Goal: Task Accomplishment & Management: Complete application form

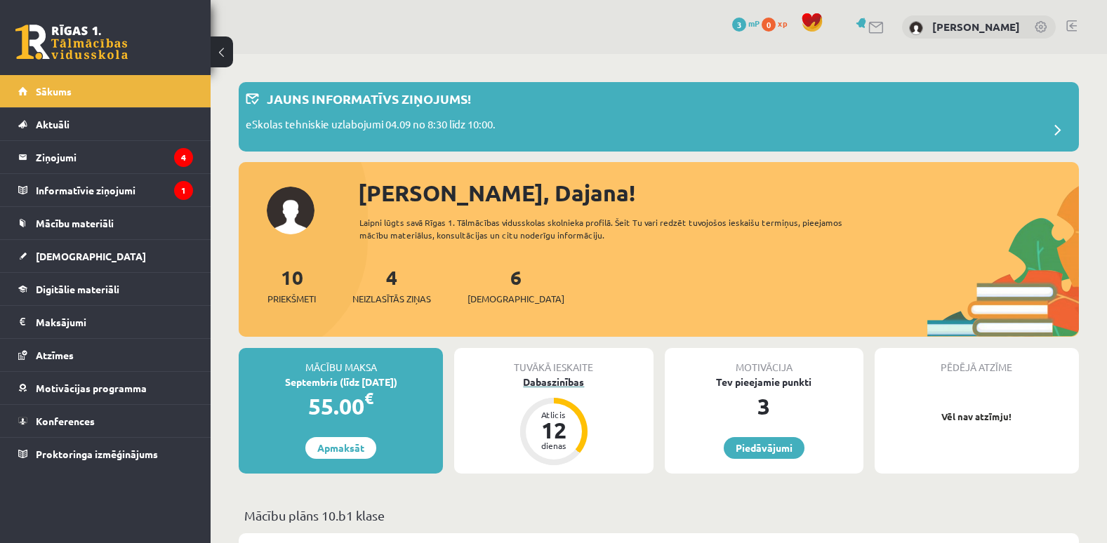
click at [575, 421] on div "Atlicis 12 dienas" at bounding box center [554, 431] width 56 height 56
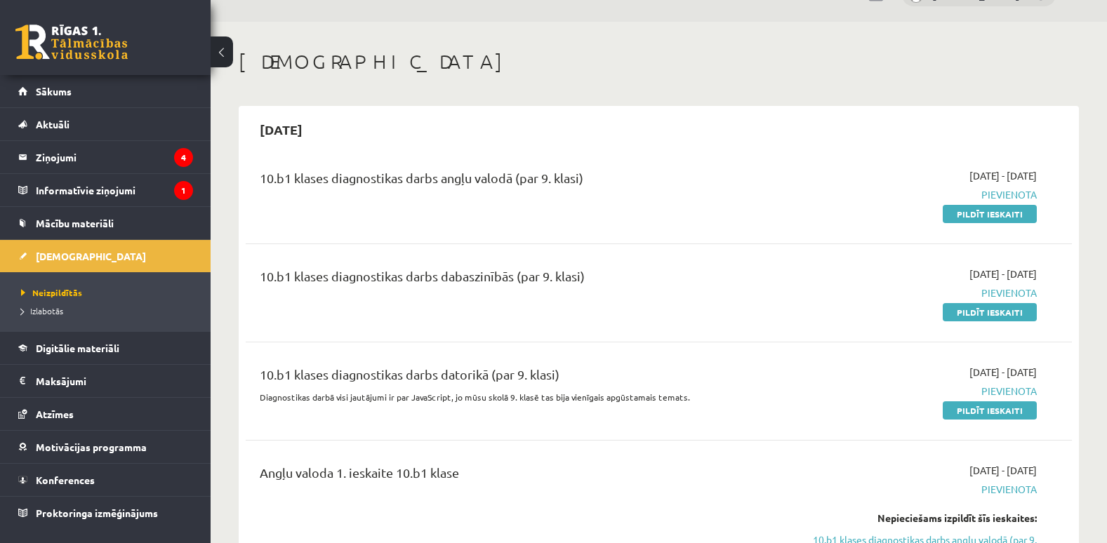
scroll to position [32, 0]
click at [968, 212] on link "Pildīt ieskaiti" at bounding box center [989, 215] width 94 height 18
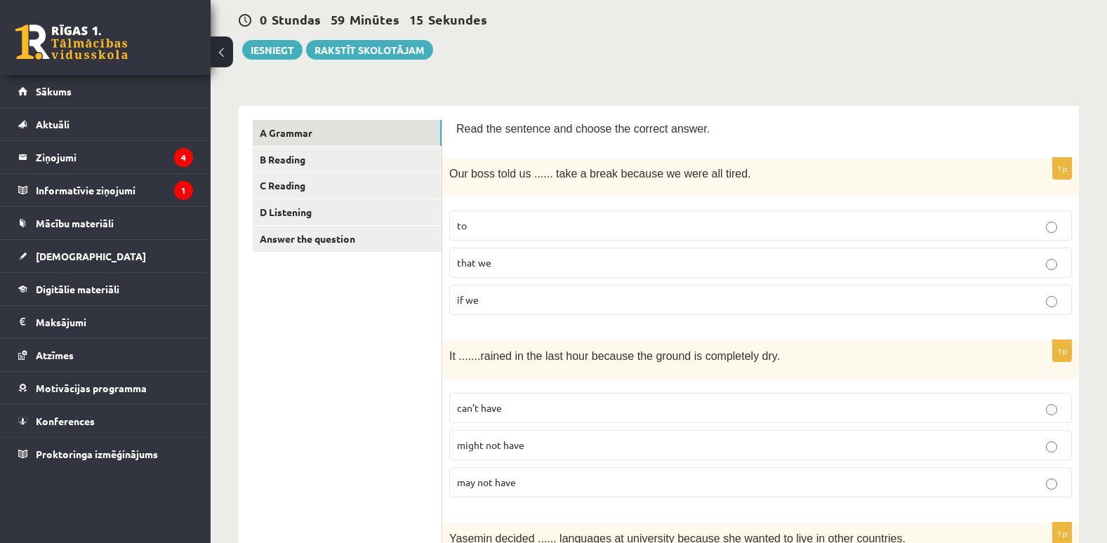
scroll to position [116, 0]
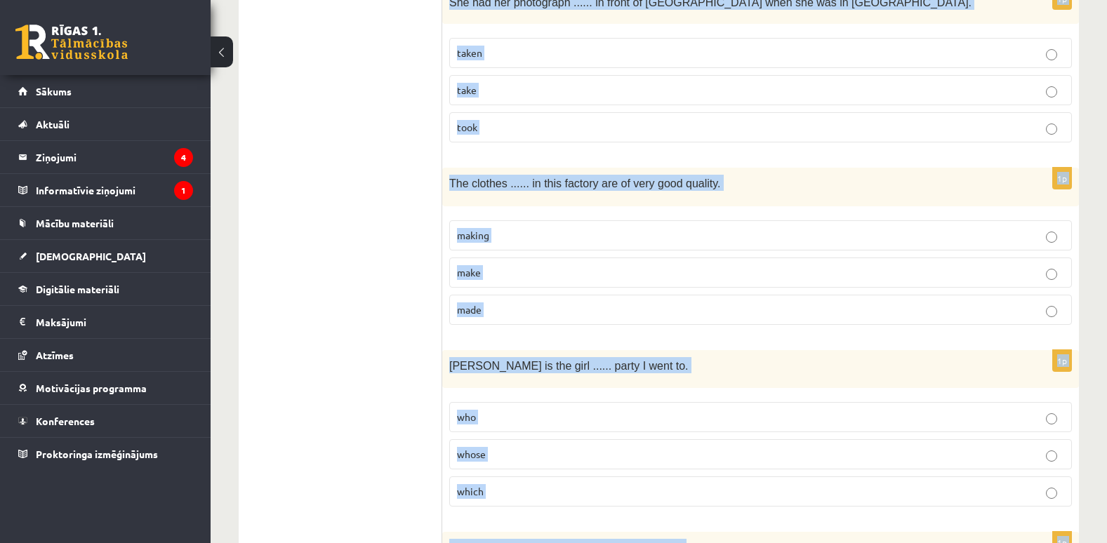
scroll to position [3413, 0]
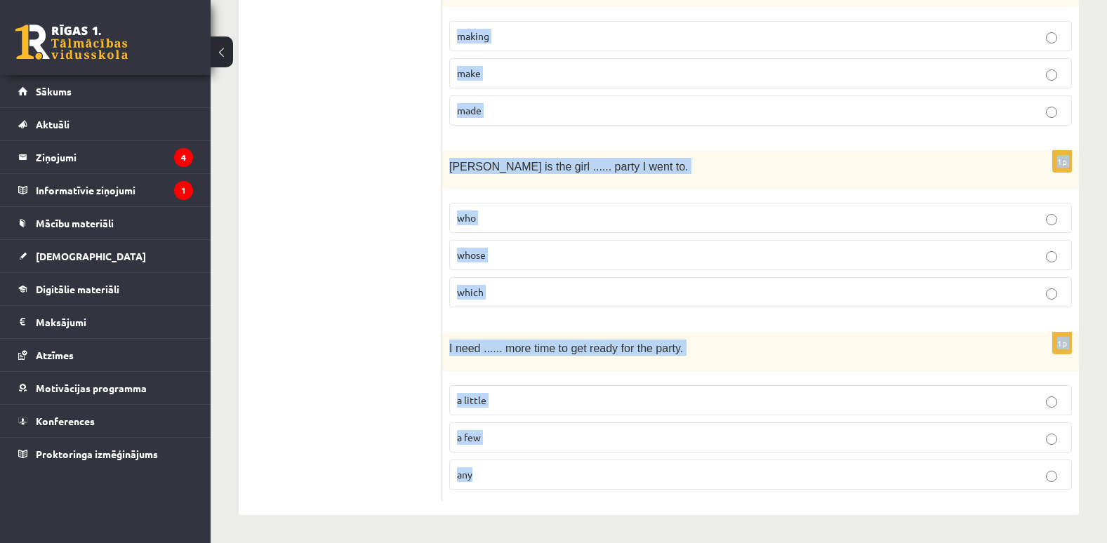
drag, startPoint x: 454, startPoint y: 142, endPoint x: 653, endPoint y: 579, distance: 480.2
copy form "Read the sentence and choose the correct answer. 1p Our boss told us ...... tak…"
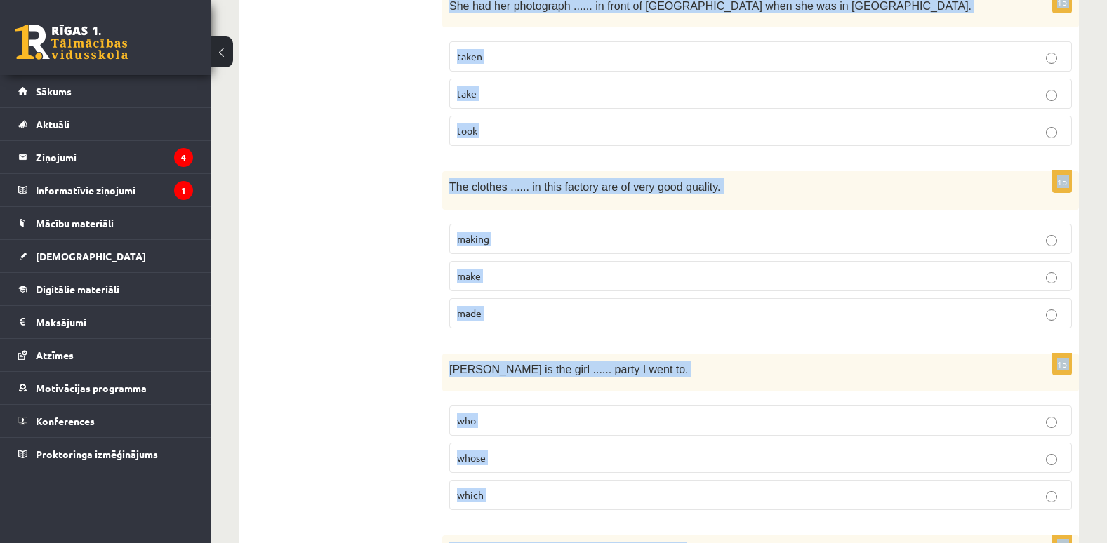
scroll to position [3208, 0]
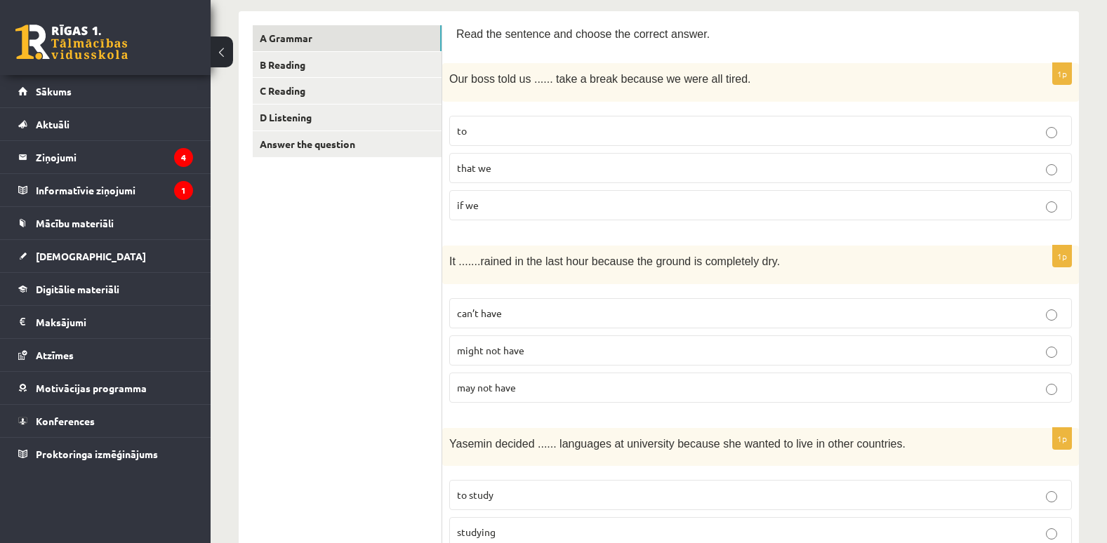
scroll to position [227, 0]
click at [1058, 311] on p "can’t have" at bounding box center [760, 312] width 607 height 15
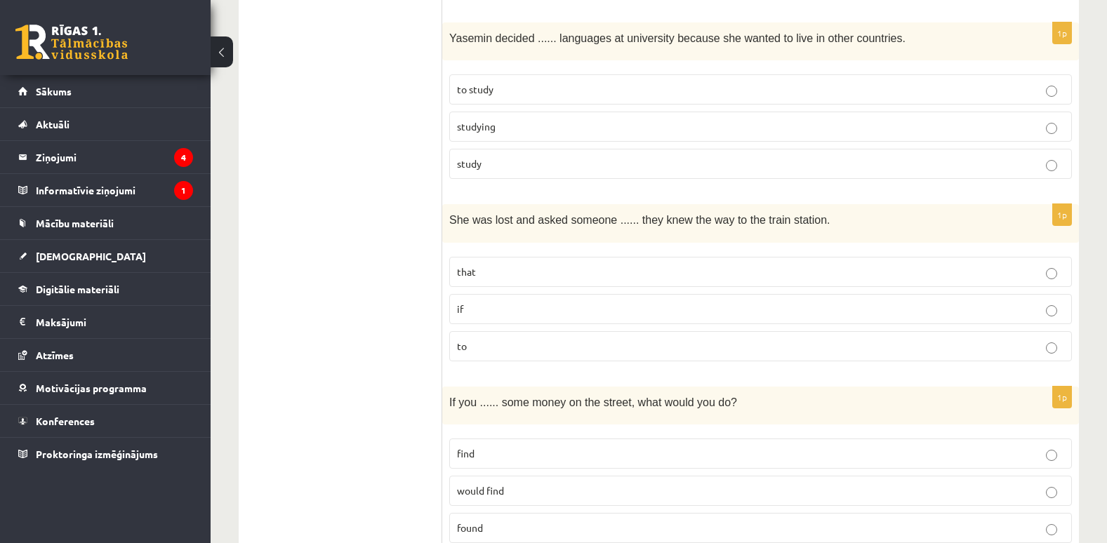
scroll to position [633, 0]
click at [1047, 84] on p "to study" at bounding box center [760, 88] width 607 height 15
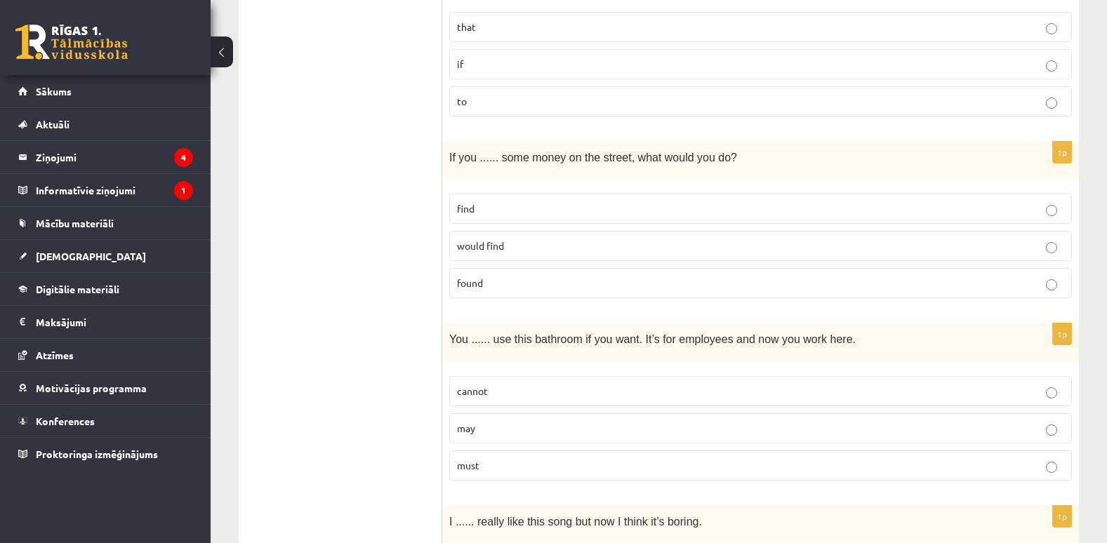
scroll to position [883, 0]
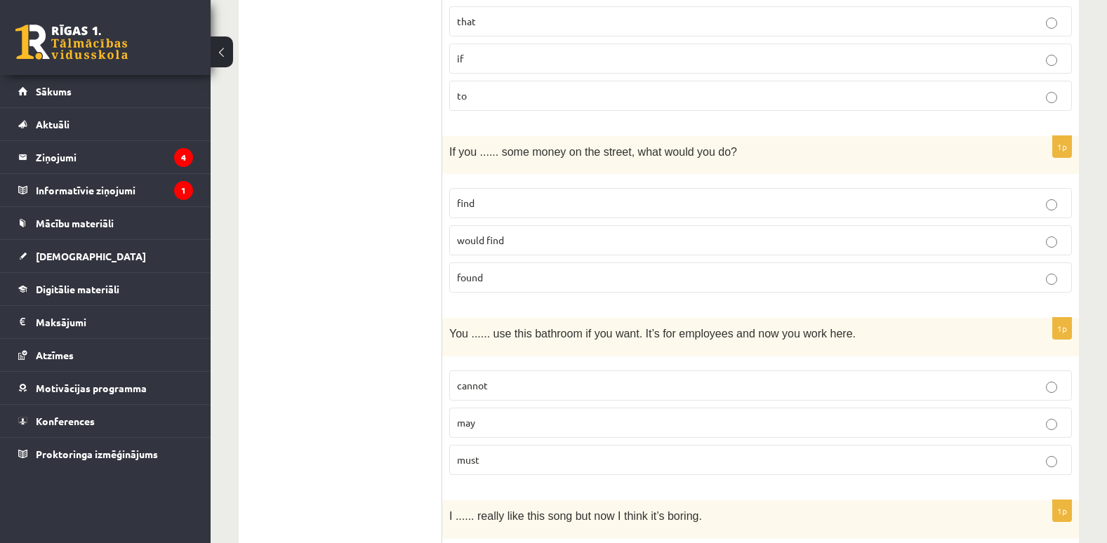
click at [1051, 273] on p "found" at bounding box center [760, 277] width 607 height 15
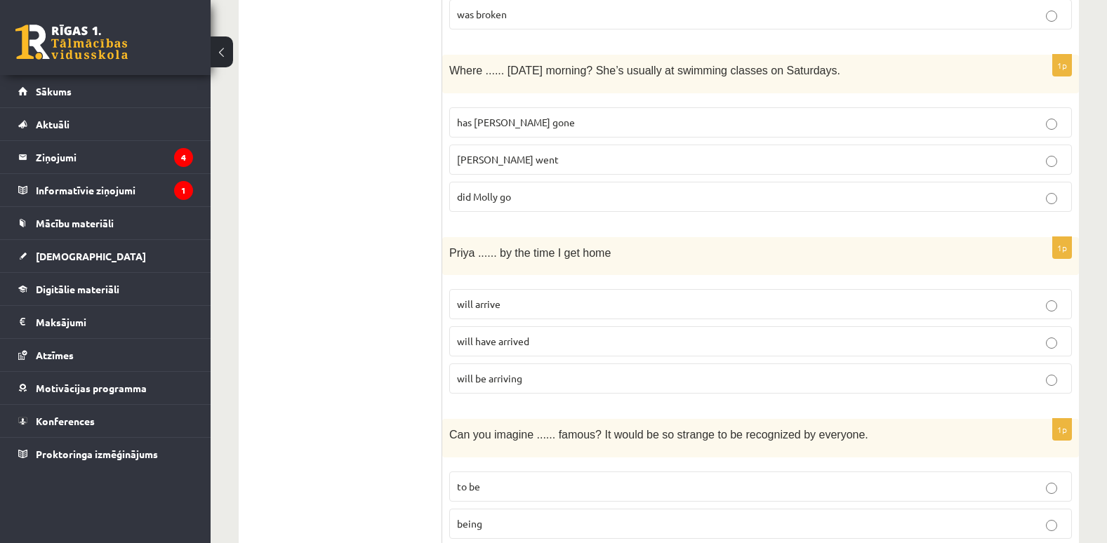
scroll to position [1871, 0]
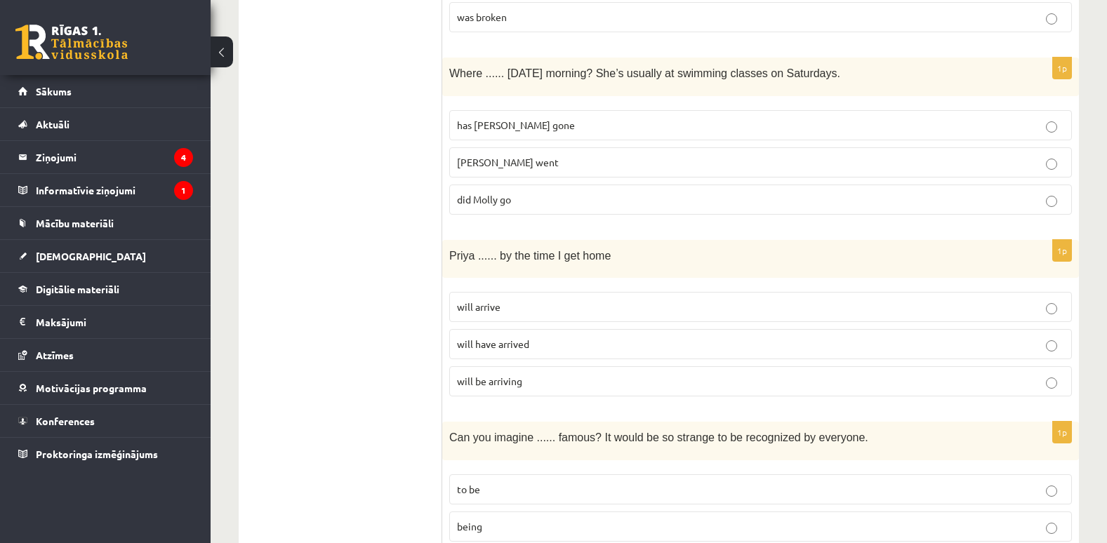
click at [1050, 195] on p "did Molly go" at bounding box center [760, 199] width 607 height 15
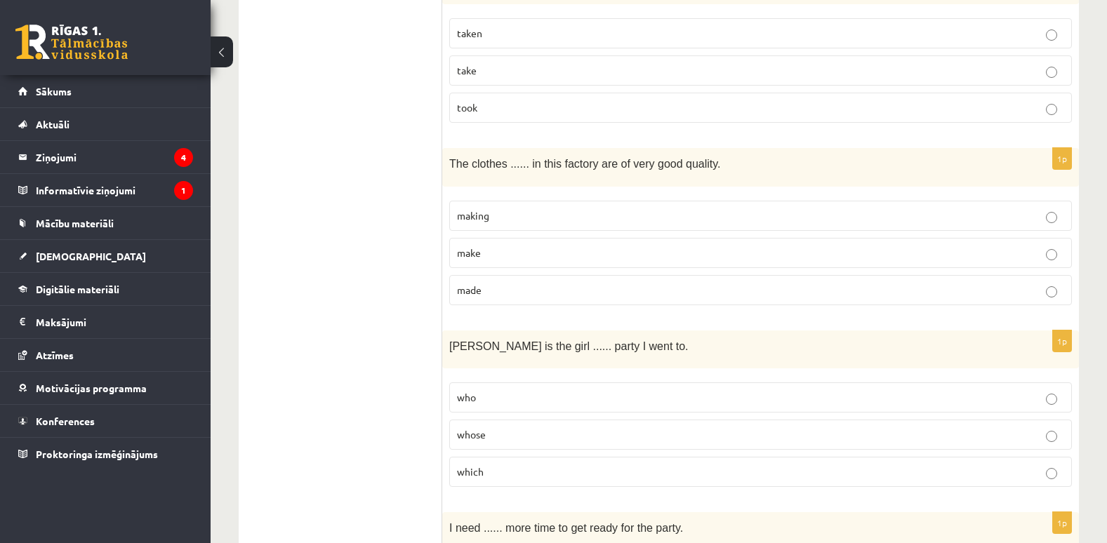
scroll to position [3234, 0]
click at [1050, 282] on p "made" at bounding box center [760, 289] width 607 height 15
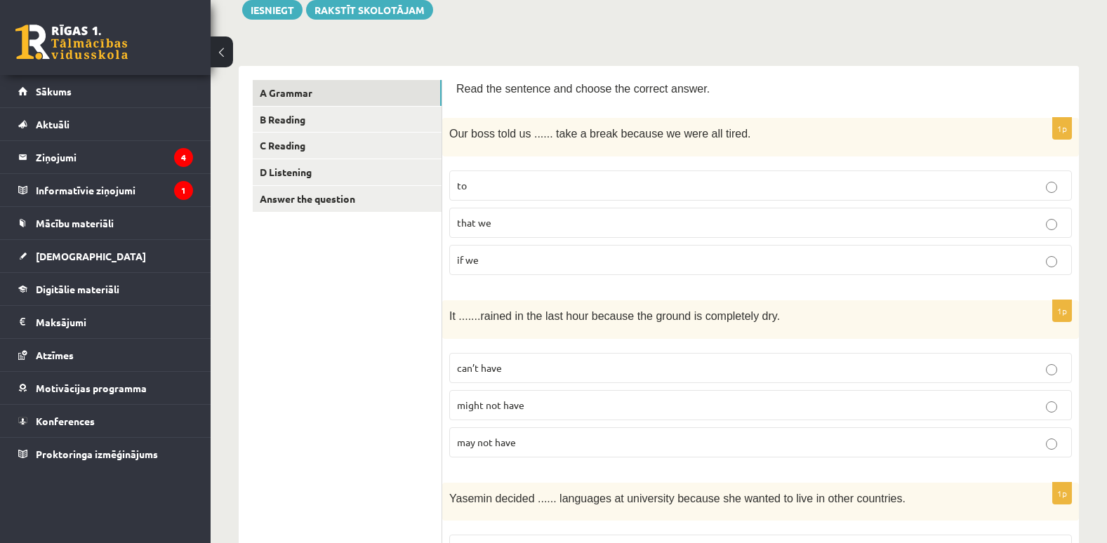
scroll to position [0, 0]
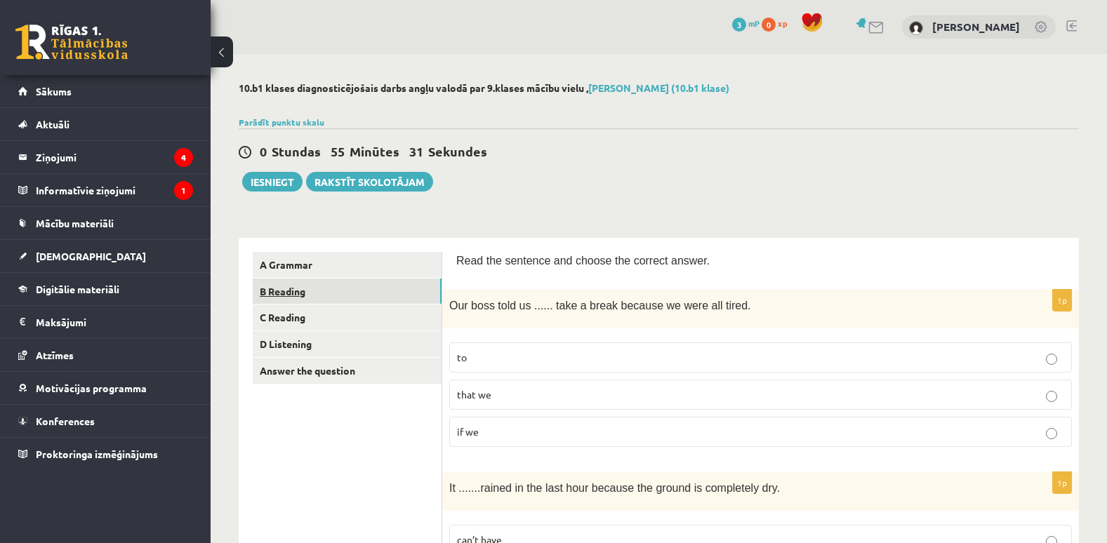
click at [432, 286] on link "B Reading" at bounding box center [347, 292] width 189 height 26
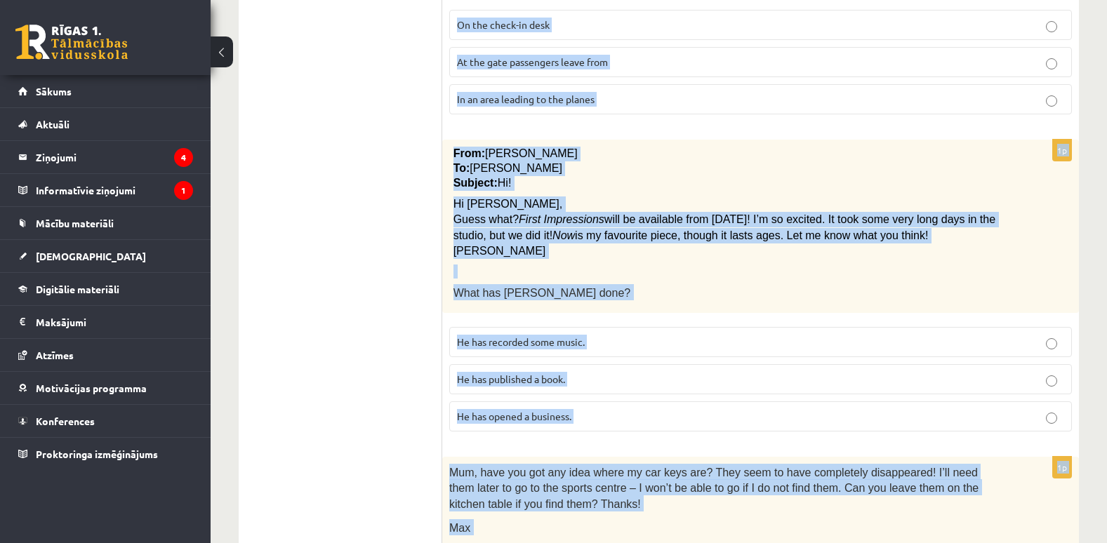
scroll to position [1473, 0]
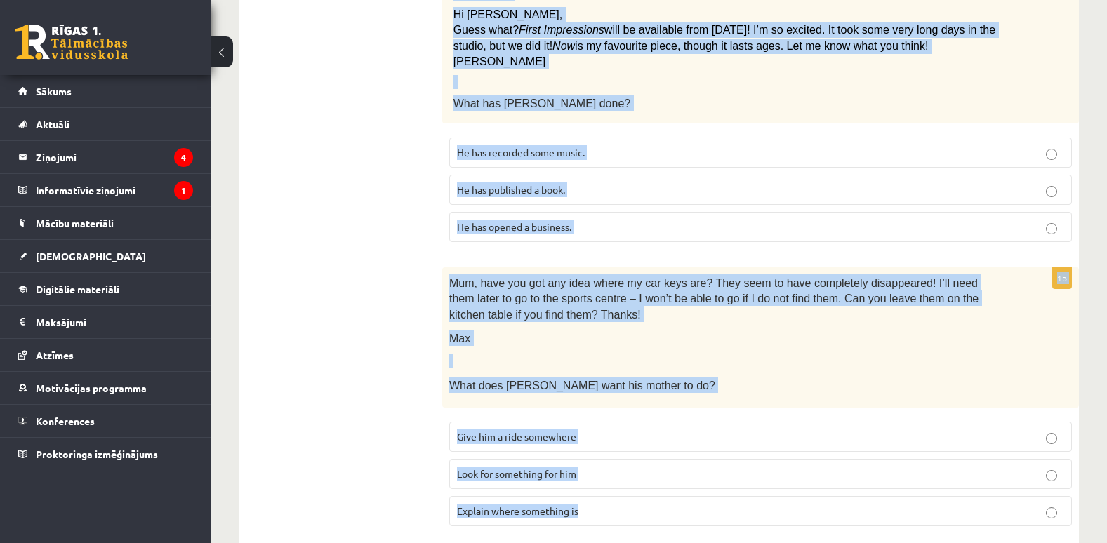
drag, startPoint x: 454, startPoint y: 112, endPoint x: 723, endPoint y: 579, distance: 538.5
copy form "Review: The Journey by Elizabeth Brown I love historical novels and this was no…"
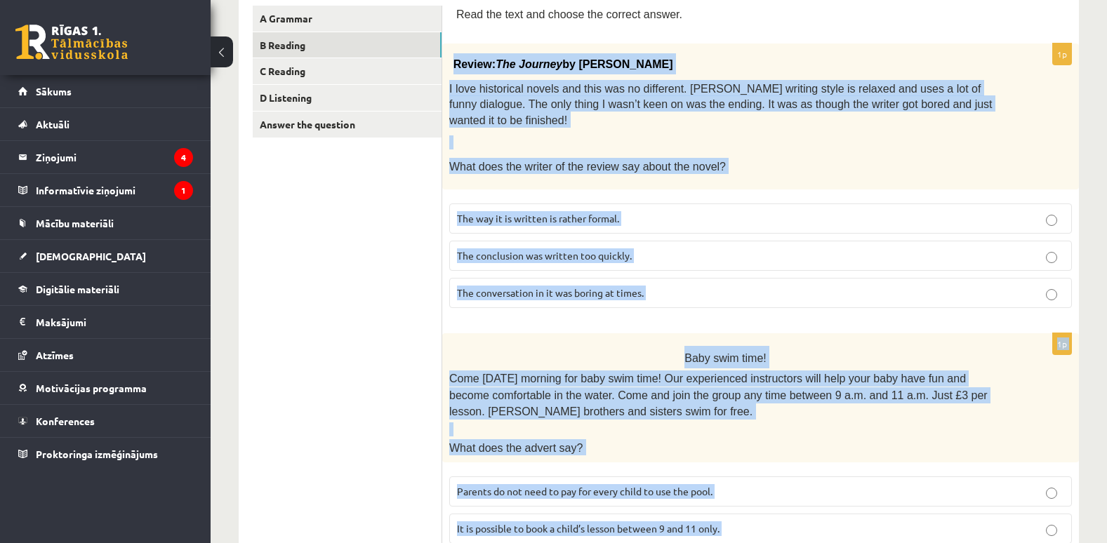
scroll to position [0, 0]
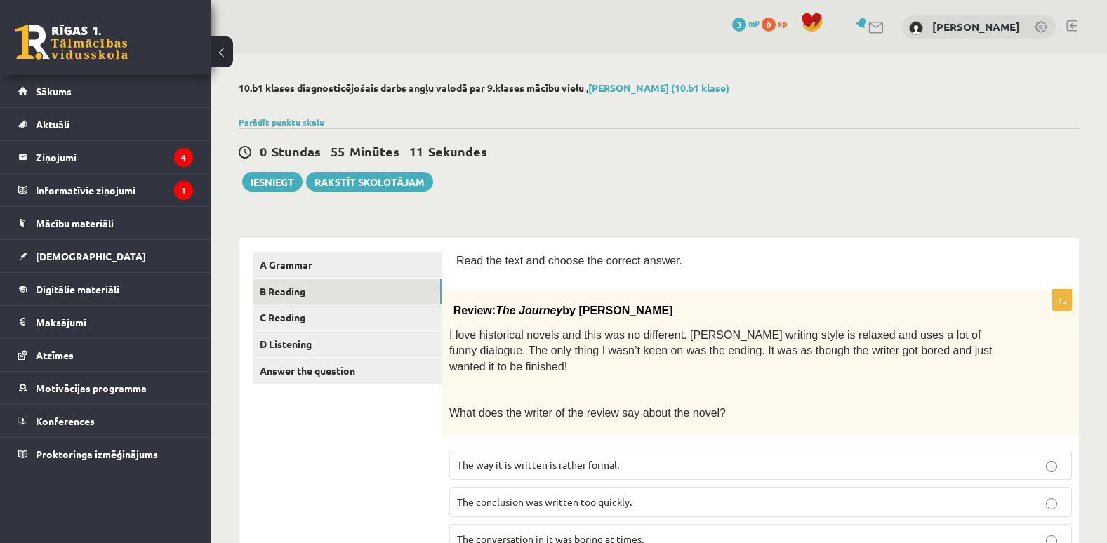
click at [756, 269] on div "Read the text and choose the correct answer." at bounding box center [760, 264] width 608 height 25
click at [362, 312] on link "C Reading" at bounding box center [347, 318] width 189 height 26
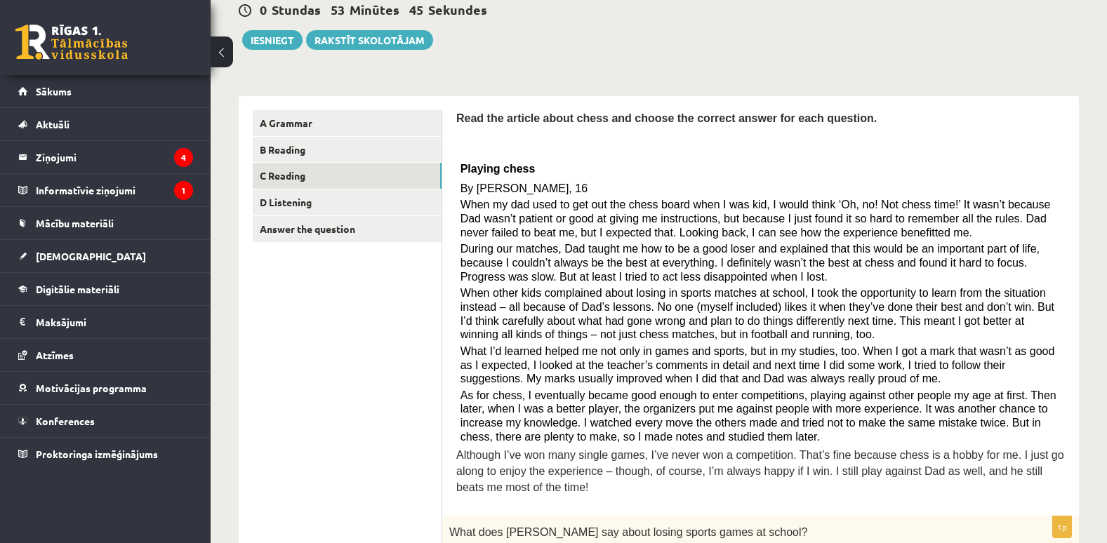
scroll to position [145, 0]
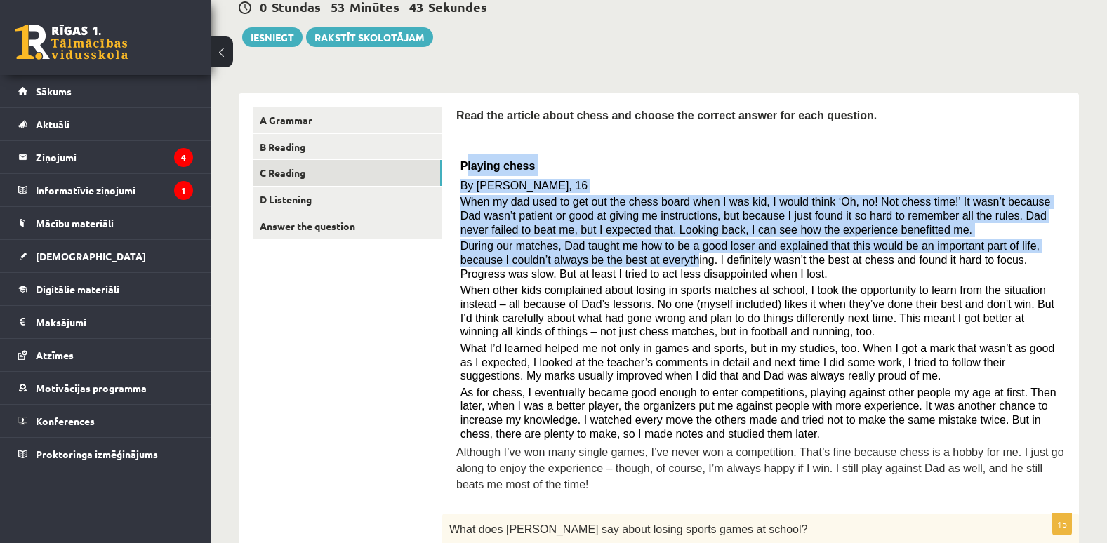
drag, startPoint x: 464, startPoint y: 160, endPoint x: 632, endPoint y: 265, distance: 198.6
click at [632, 265] on div "Read the article about chess and choose the correct answer for each question. P…" at bounding box center [760, 303] width 608 height 392
drag, startPoint x: 632, startPoint y: 265, endPoint x: 556, endPoint y: 157, distance: 132.0
click at [556, 157] on p "Playing chess" at bounding box center [760, 165] width 601 height 22
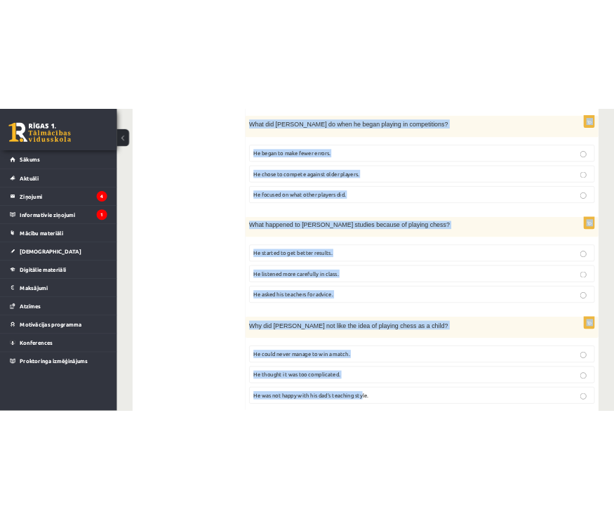
scroll to position [1234, 0]
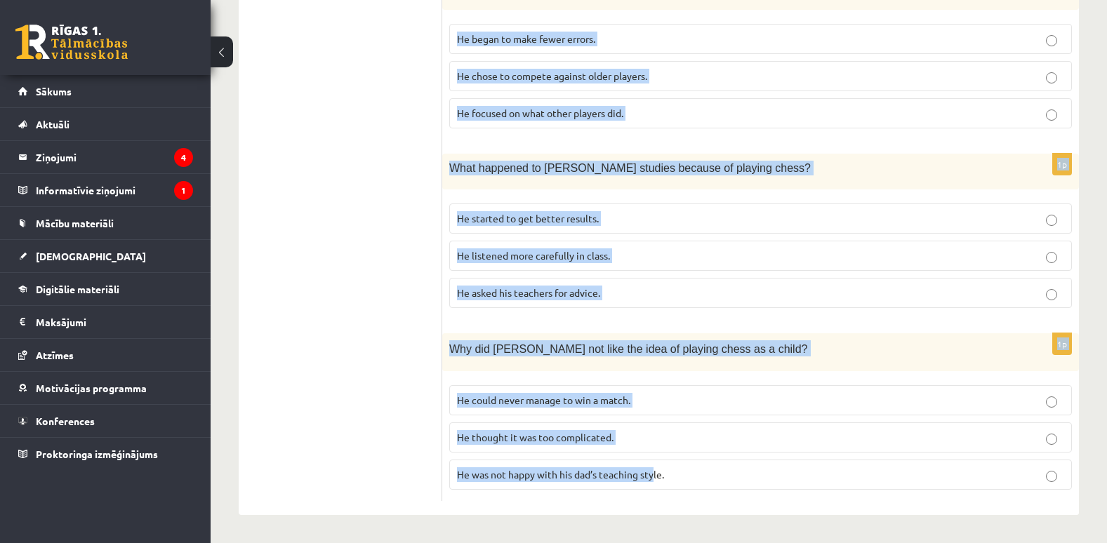
drag, startPoint x: 461, startPoint y: 164, endPoint x: 653, endPoint y: 579, distance: 457.1
copy form "Playing chess By Sam Long, 16 When my dad used to get out the chess board when …"
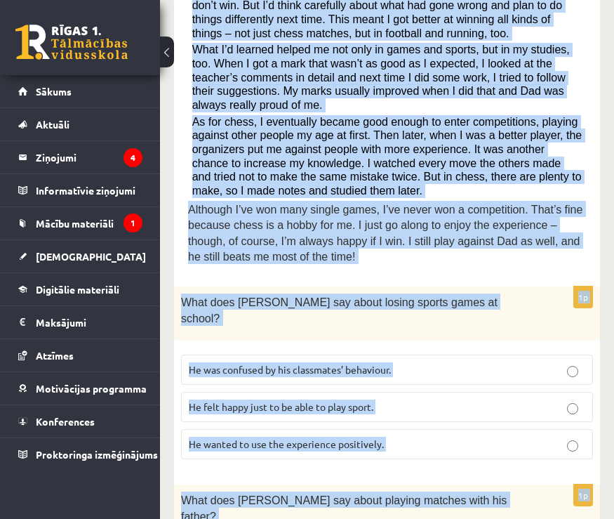
scroll to position [570, 0]
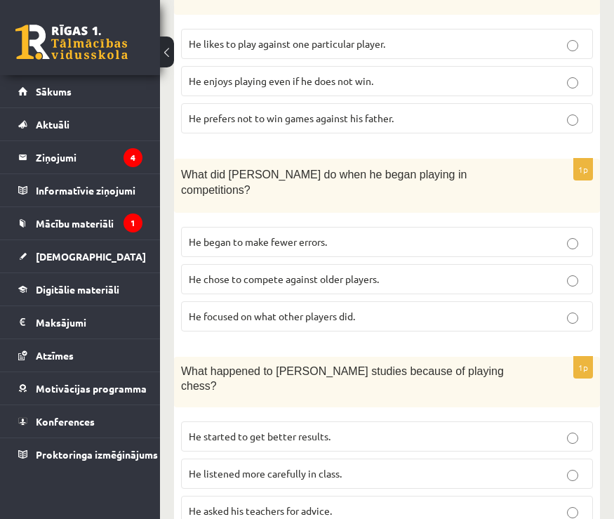
scroll to position [1288, 0]
click at [580, 308] on p "He focused on what other players did." at bounding box center [387, 315] width 396 height 15
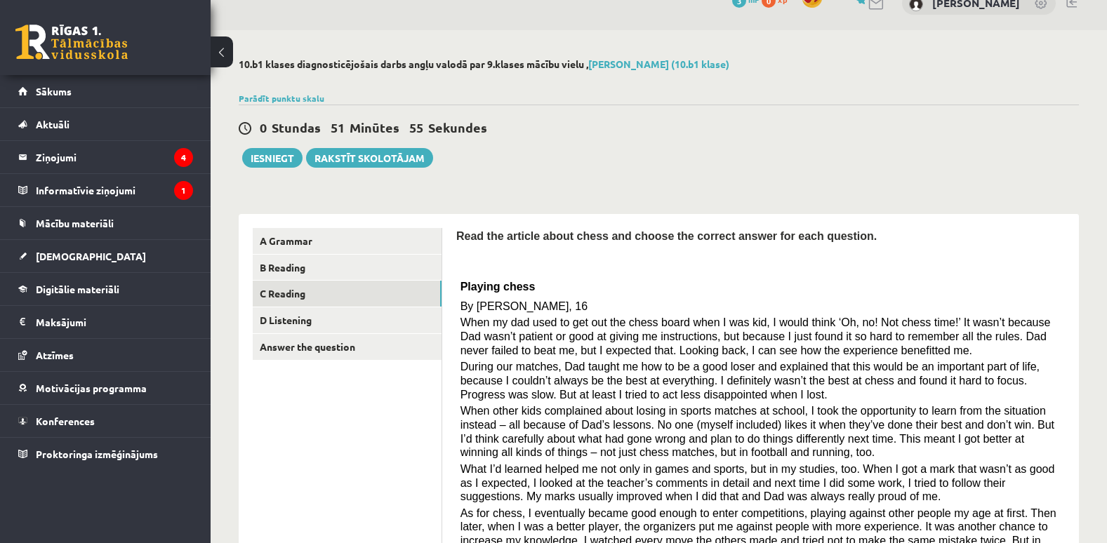
scroll to position [0, 0]
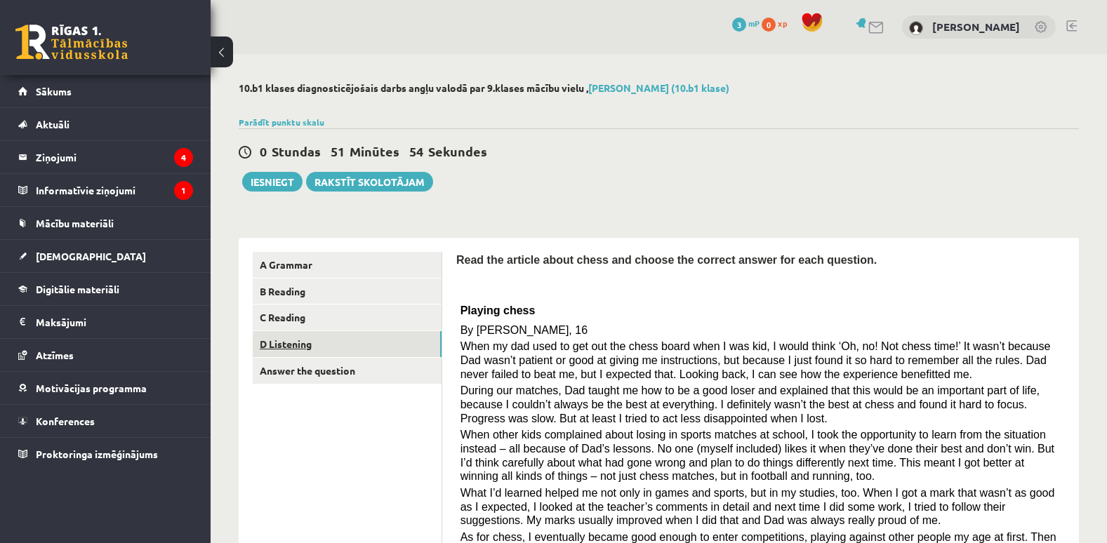
click at [309, 342] on link "D Listening" at bounding box center [347, 344] width 189 height 26
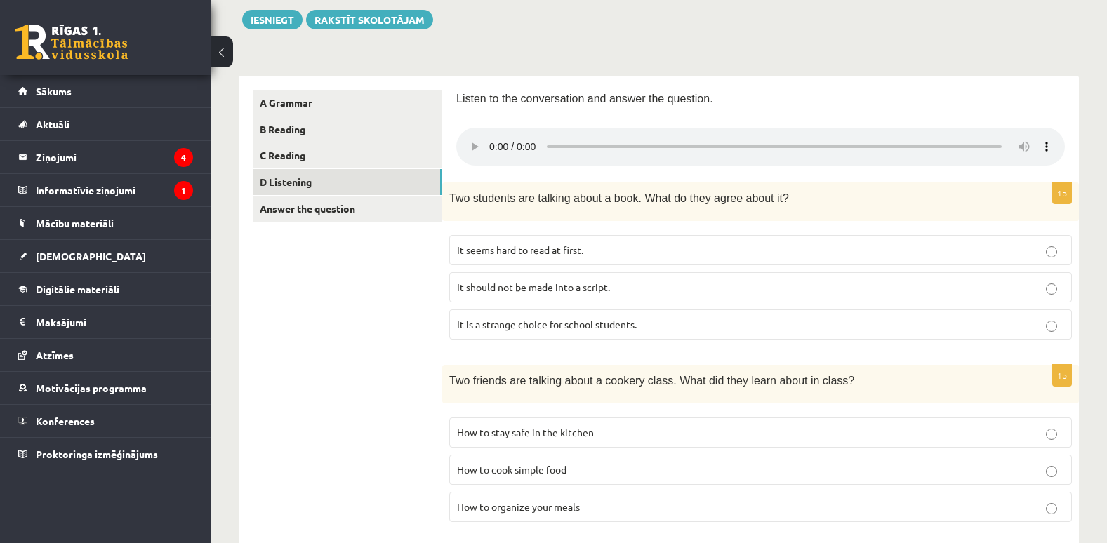
scroll to position [163, 0]
drag, startPoint x: 456, startPoint y: 196, endPoint x: 445, endPoint y: 196, distance: 11.2
click at [445, 196] on div "Two students are talking about a book. What do they agree about it?" at bounding box center [760, 201] width 636 height 39
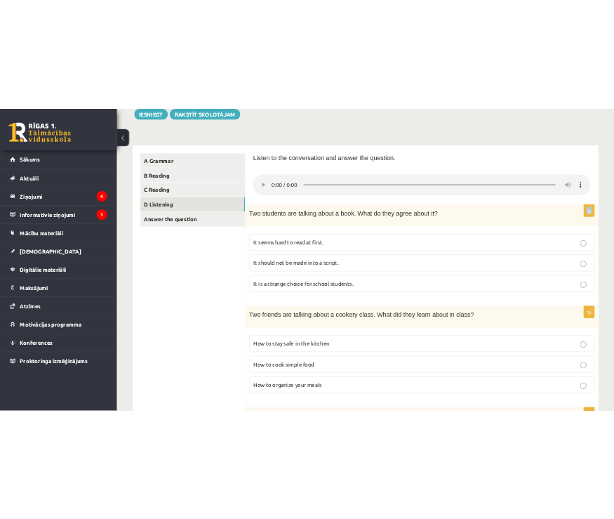
scroll to position [173, 0]
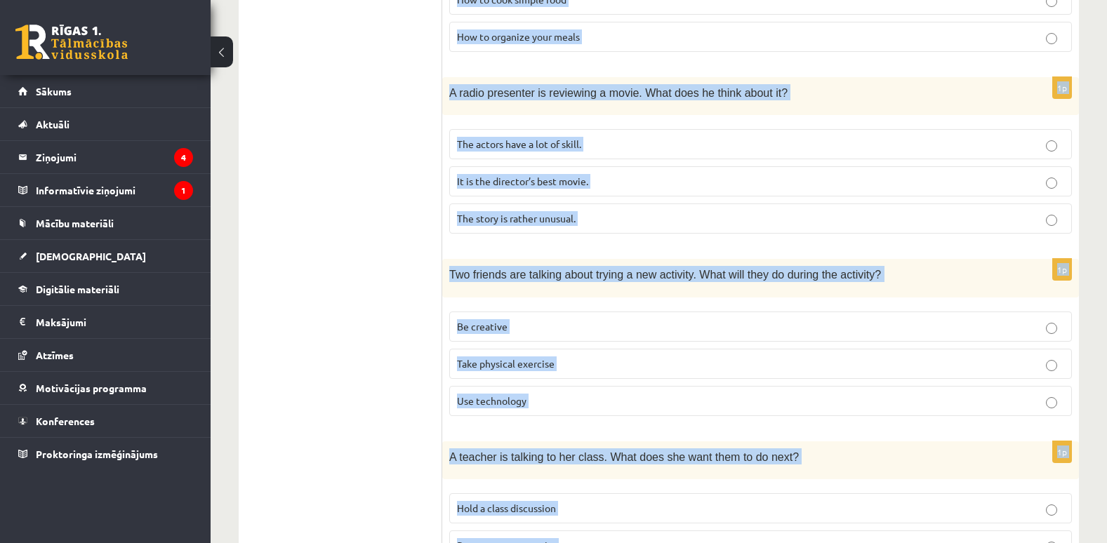
scroll to position [924, 0]
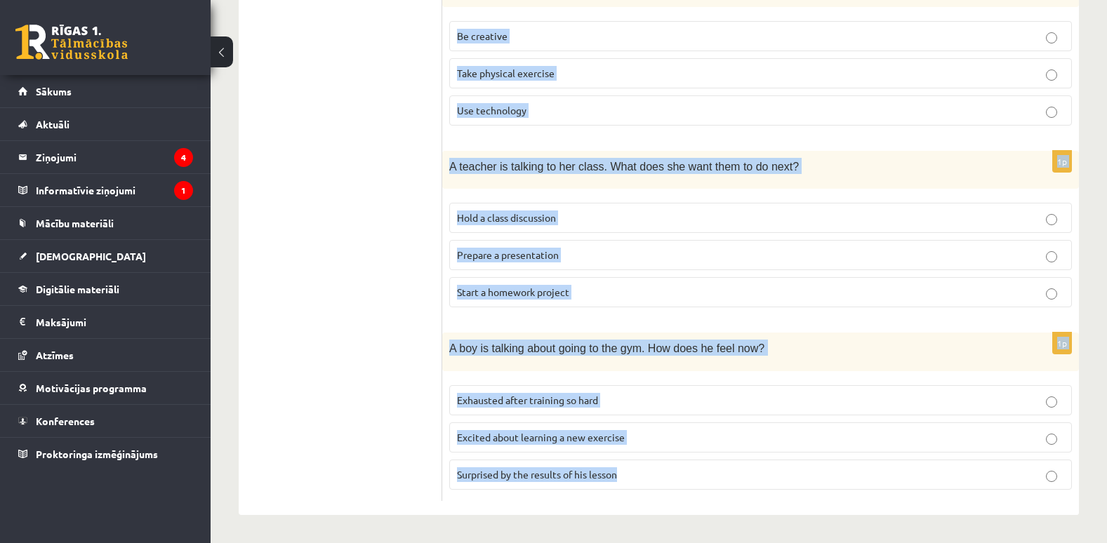
drag, startPoint x: 458, startPoint y: 106, endPoint x: 822, endPoint y: 579, distance: 596.5
copy form "Listen to the conversation and answer the question. 1p Two students are talking…"
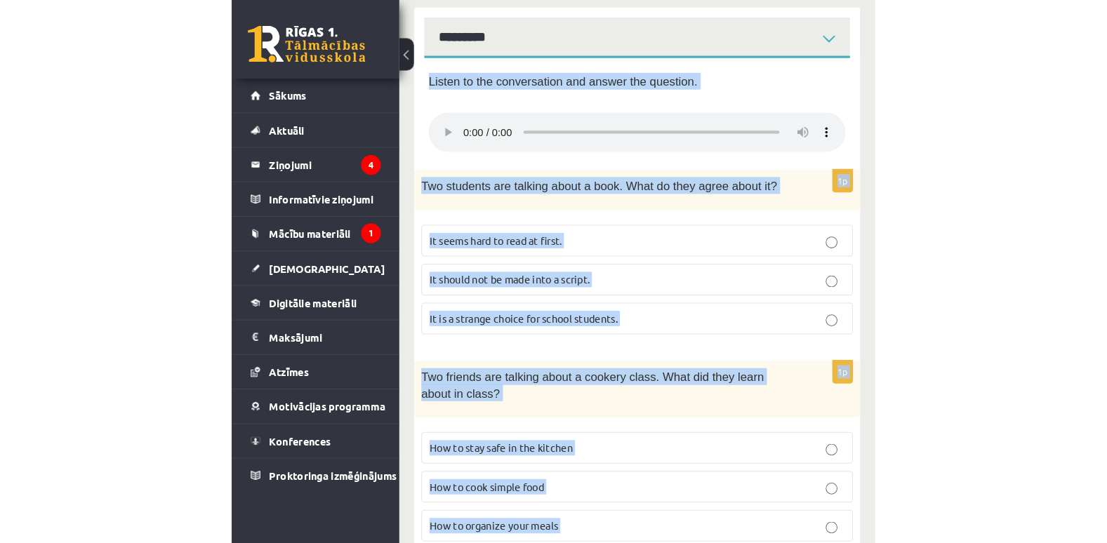
scroll to position [266, 0]
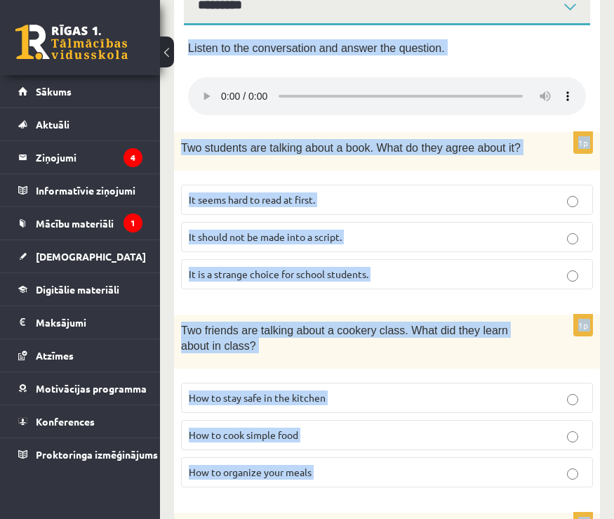
click at [360, 192] on label "It seems hard to read at first." at bounding box center [387, 200] width 412 height 30
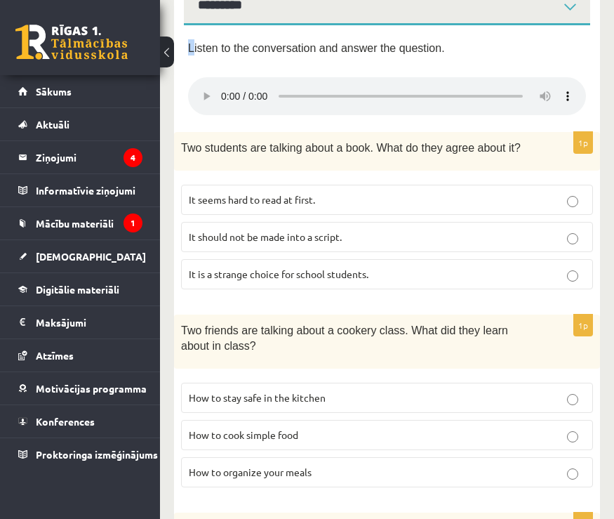
drag, startPoint x: 194, startPoint y: 48, endPoint x: 182, endPoint y: 44, distance: 12.0
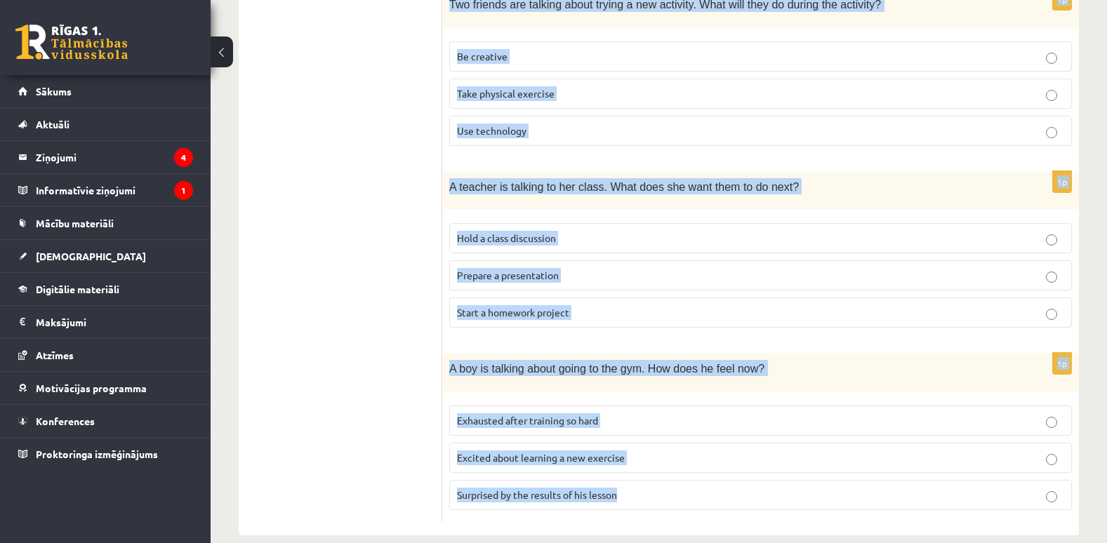
scroll to position [924, 0]
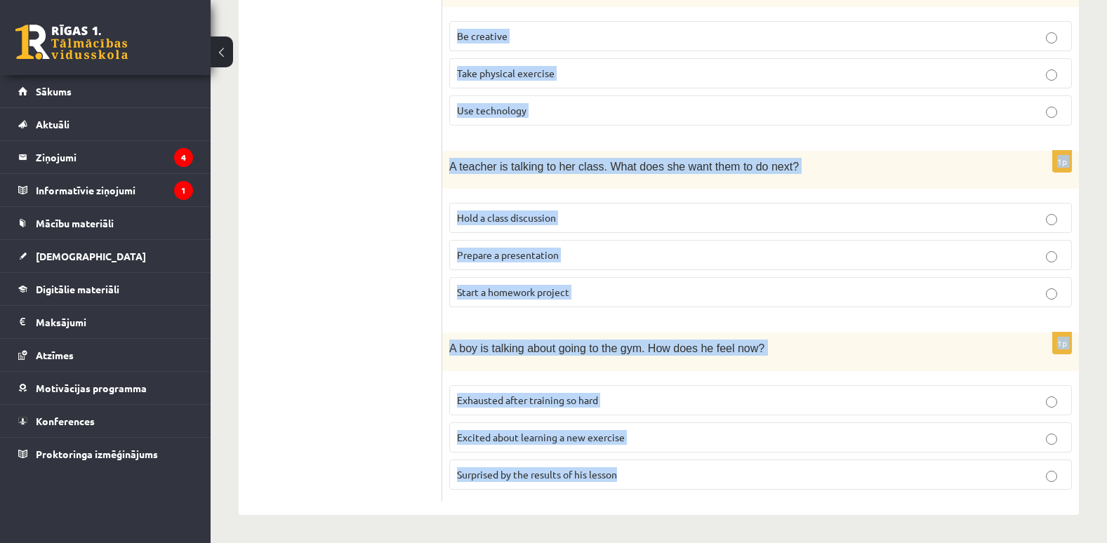
drag, startPoint x: 448, startPoint y: 187, endPoint x: 745, endPoint y: 579, distance: 491.9
copy form "Two students are talking about a book. What do they agree about it? It seems ha…"
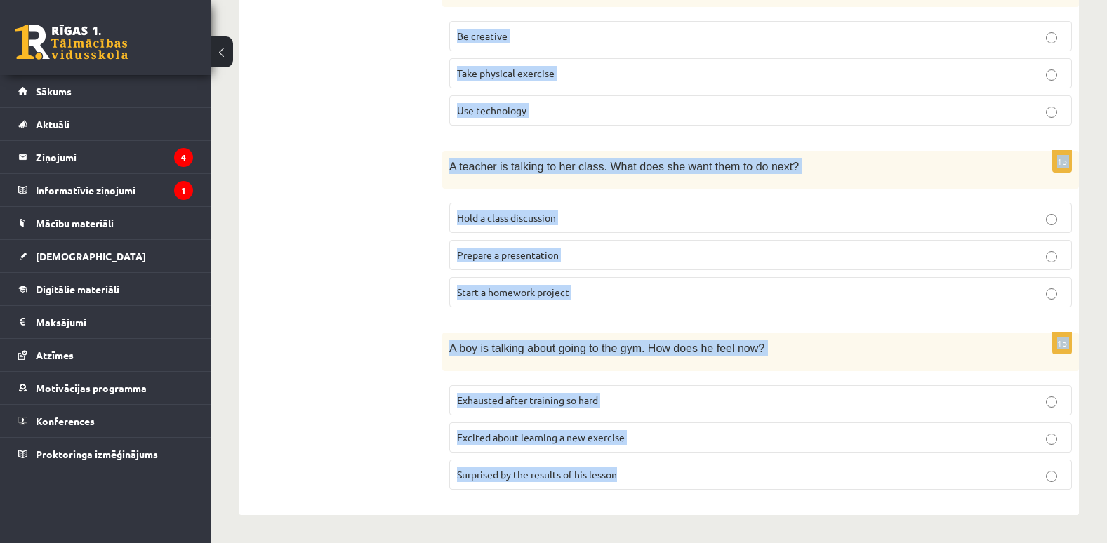
drag, startPoint x: 449, startPoint y: 321, endPoint x: 759, endPoint y: 579, distance: 403.0
copy form "Two students are talking about a book. What do they agree about it? It seems ha…"
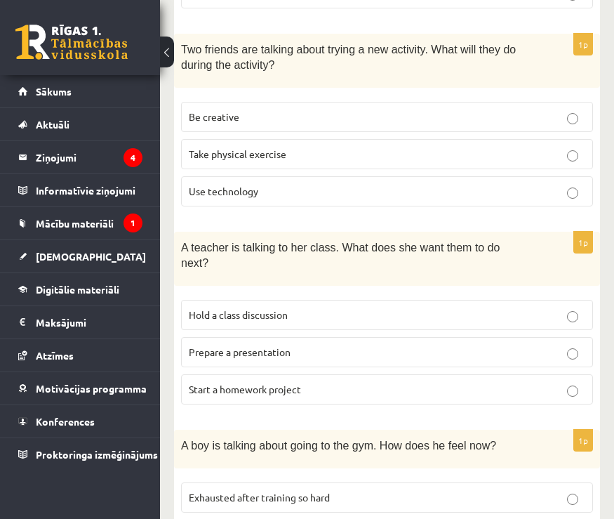
scroll to position [928, 0]
click at [568, 147] on p "Take physical exercise" at bounding box center [387, 153] width 396 height 15
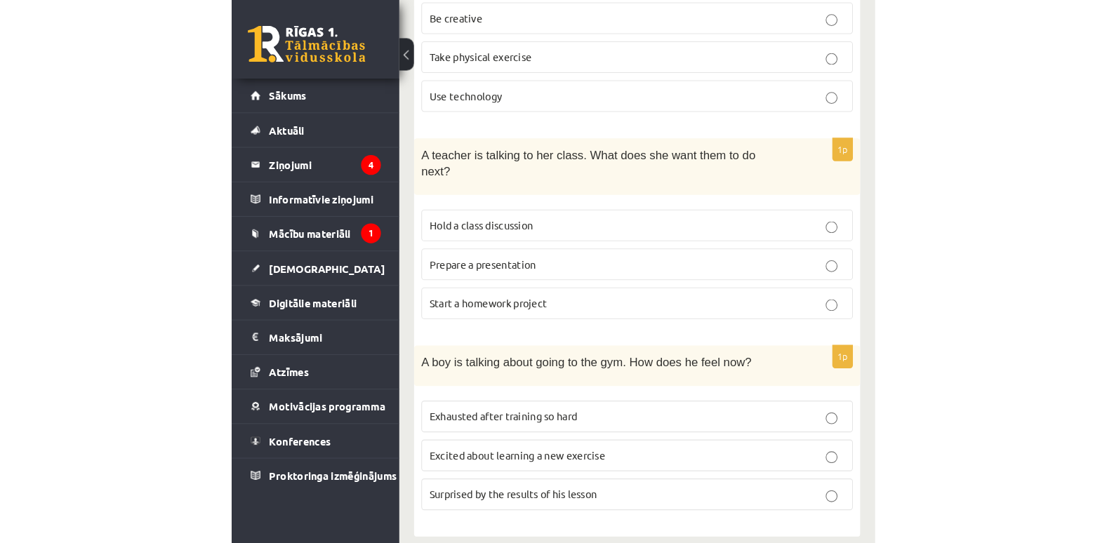
scroll to position [924, 0]
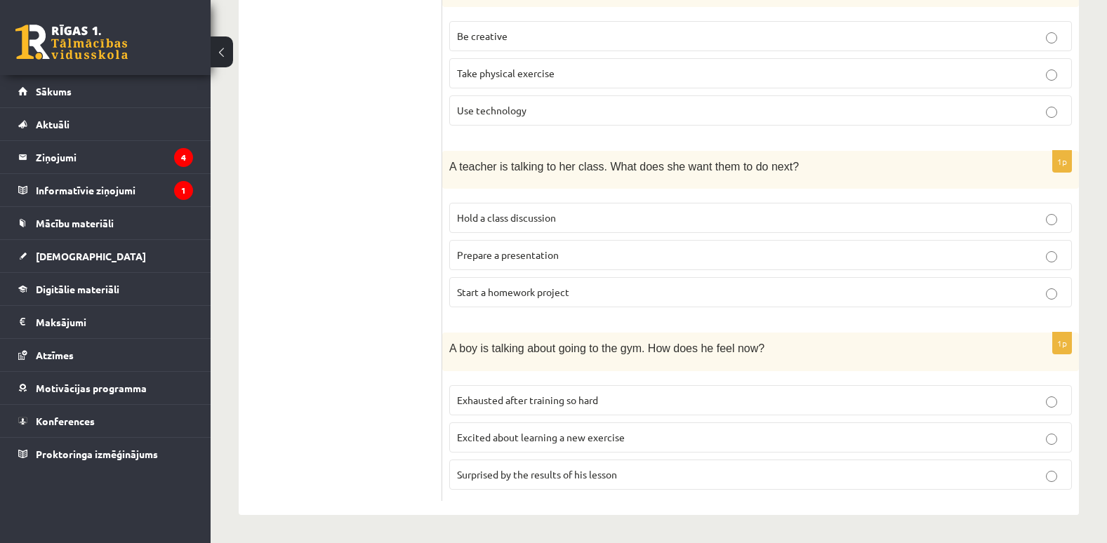
click at [1041, 474] on p "Surprised by the results of his lesson" at bounding box center [760, 474] width 607 height 15
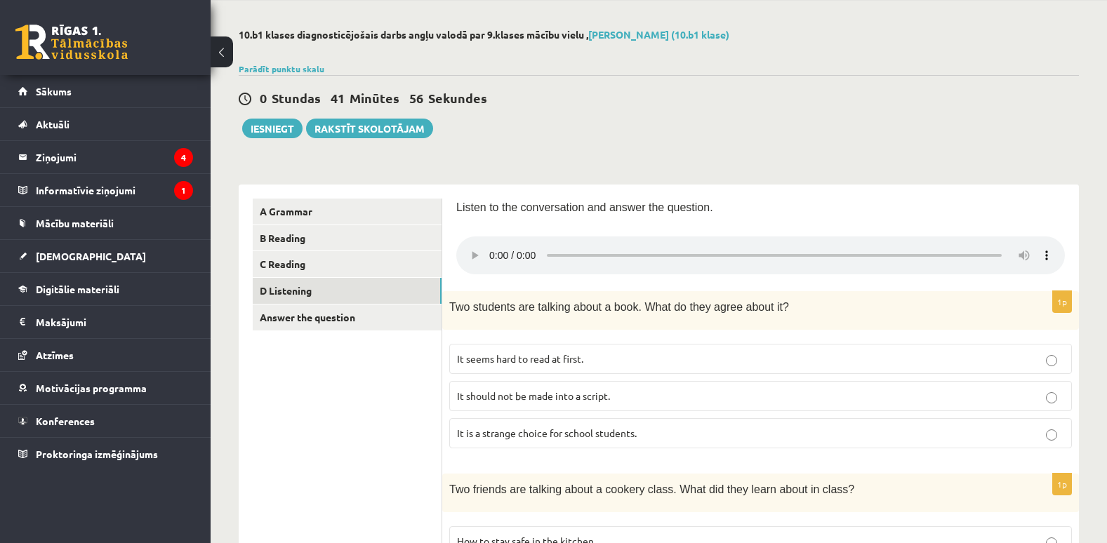
scroll to position [0, 0]
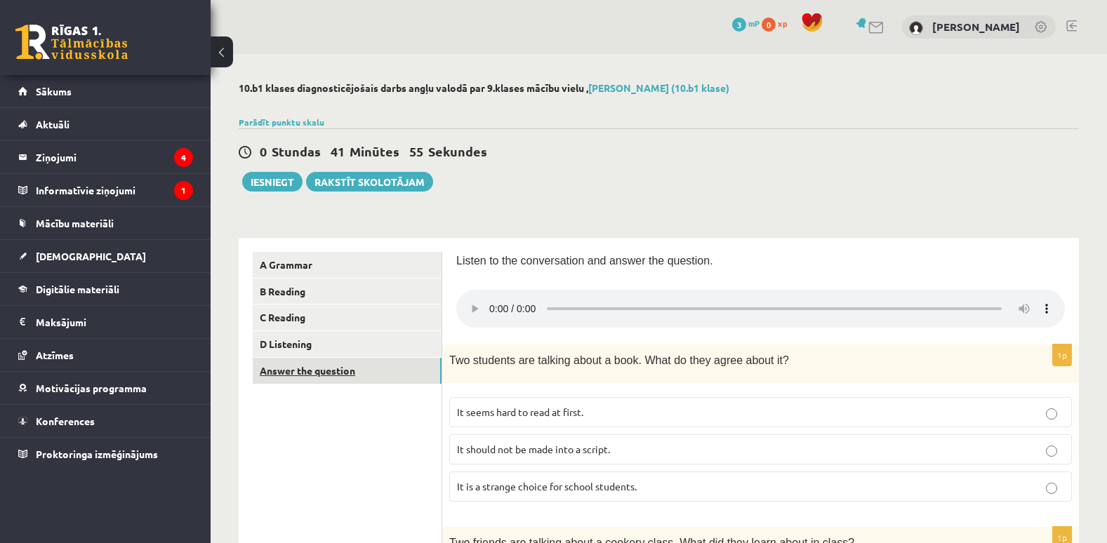
click at [366, 378] on link "Answer the question" at bounding box center [347, 371] width 189 height 26
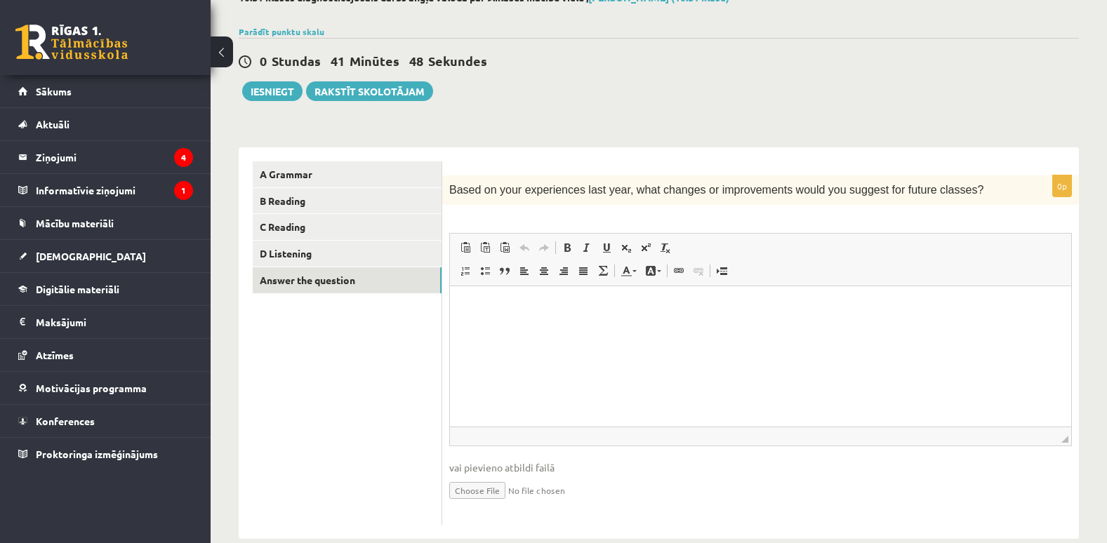
scroll to position [91, 0]
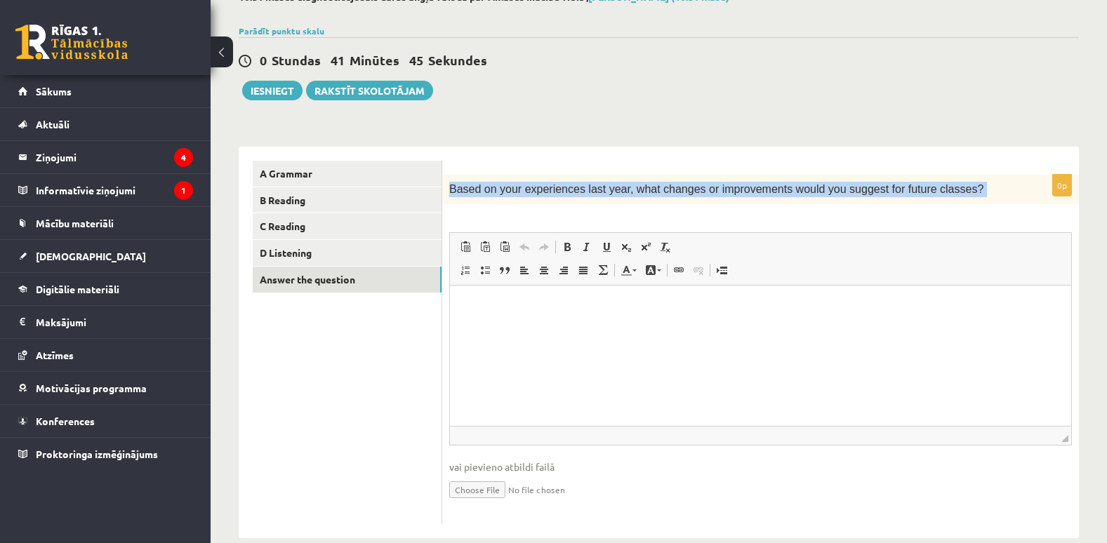
drag, startPoint x: 444, startPoint y: 186, endPoint x: 959, endPoint y: 208, distance: 514.8
click at [959, 208] on div "0p Based on your experiences last year, what changes or improvements would you …" at bounding box center [760, 349] width 636 height 349
copy div "Based on your experiences last year, what changes or improvements would you sug…"
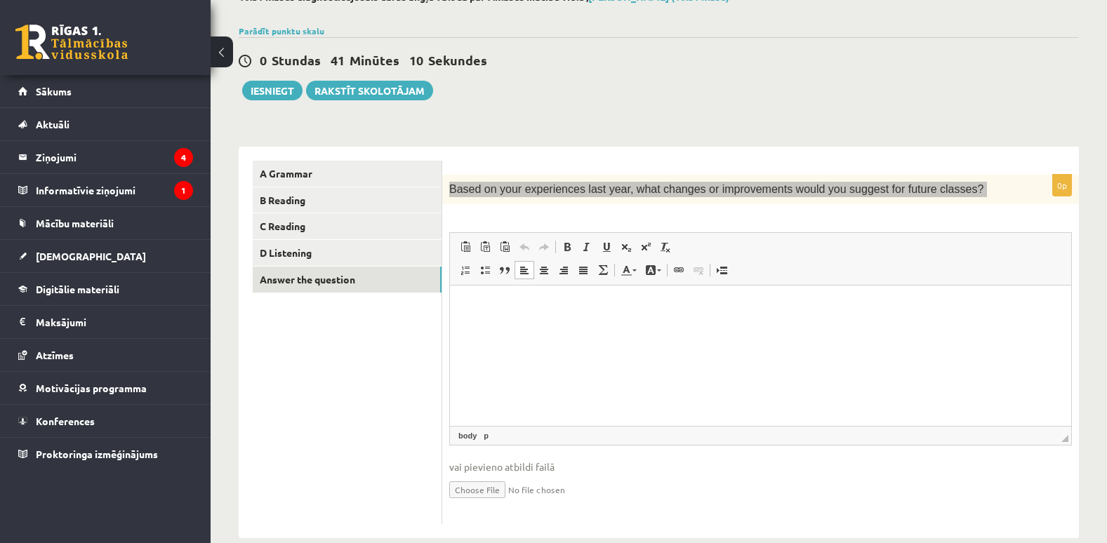
click at [856, 328] on html at bounding box center [760, 307] width 621 height 43
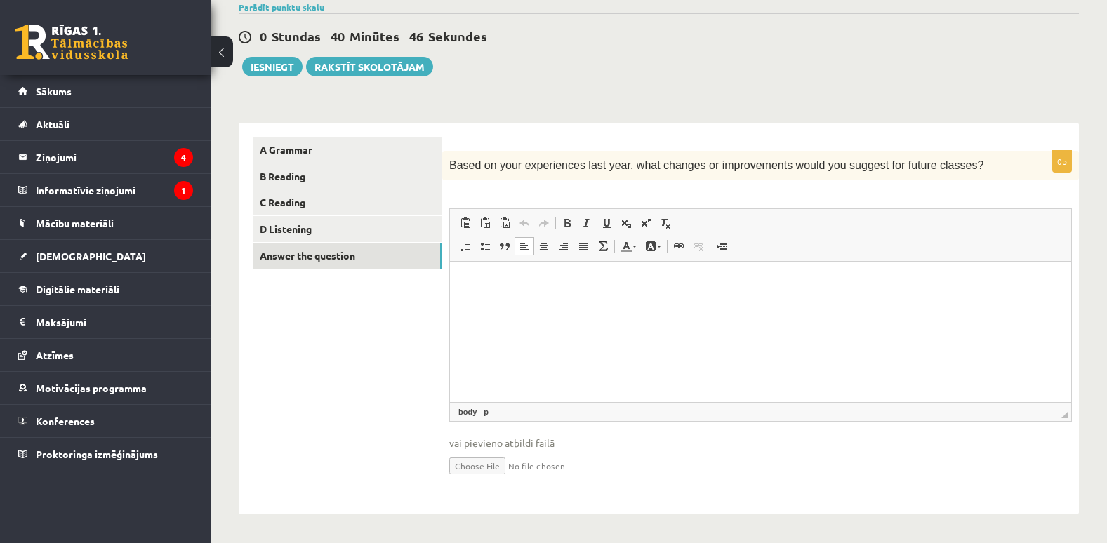
click at [357, 406] on ul "A Grammar B Reading C Reading D Listening Answer the question" at bounding box center [347, 318] width 189 height 363
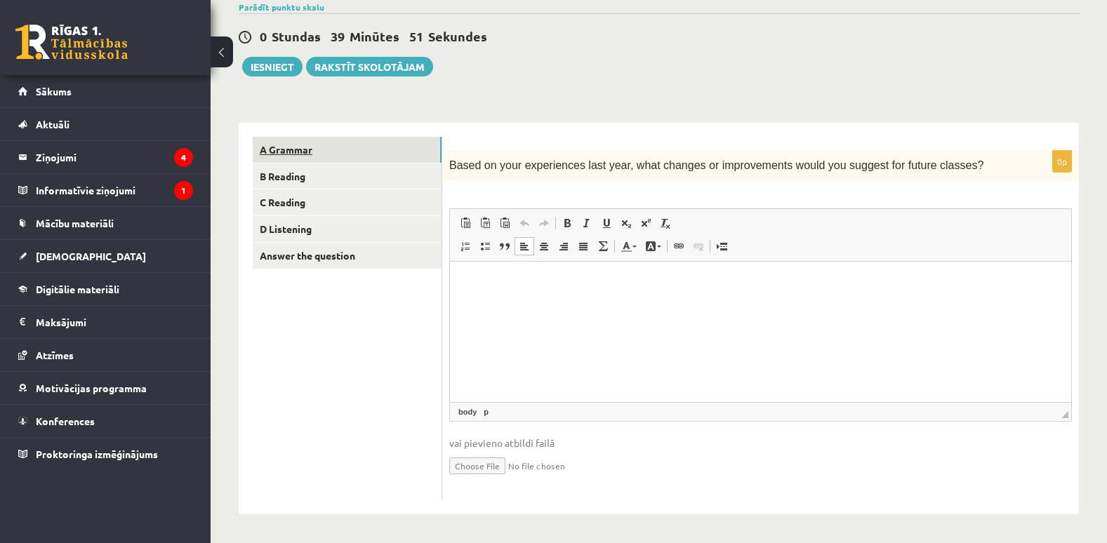
click at [387, 149] on link "A Grammar" at bounding box center [347, 150] width 189 height 26
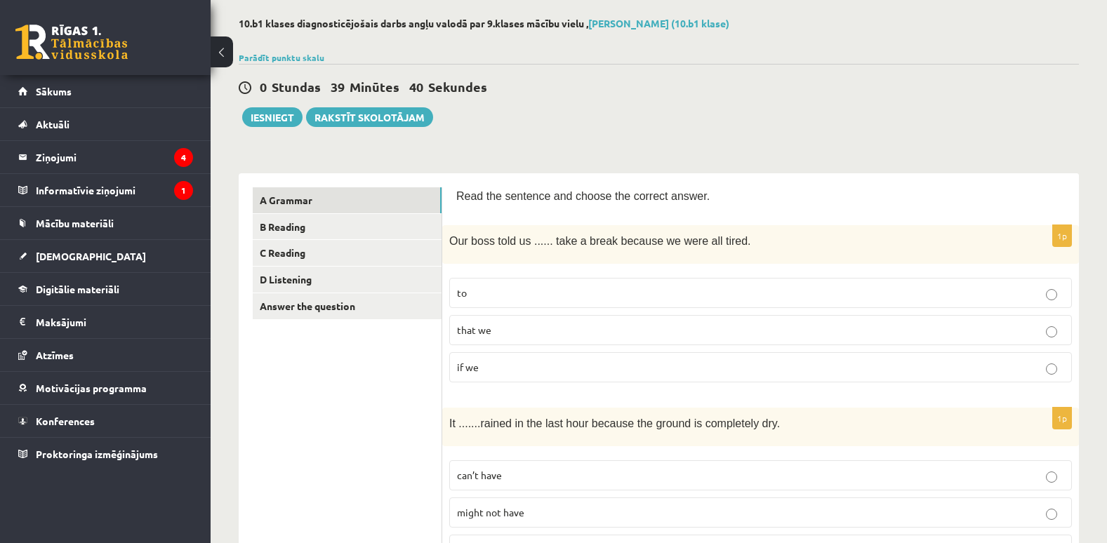
scroll to position [0, 0]
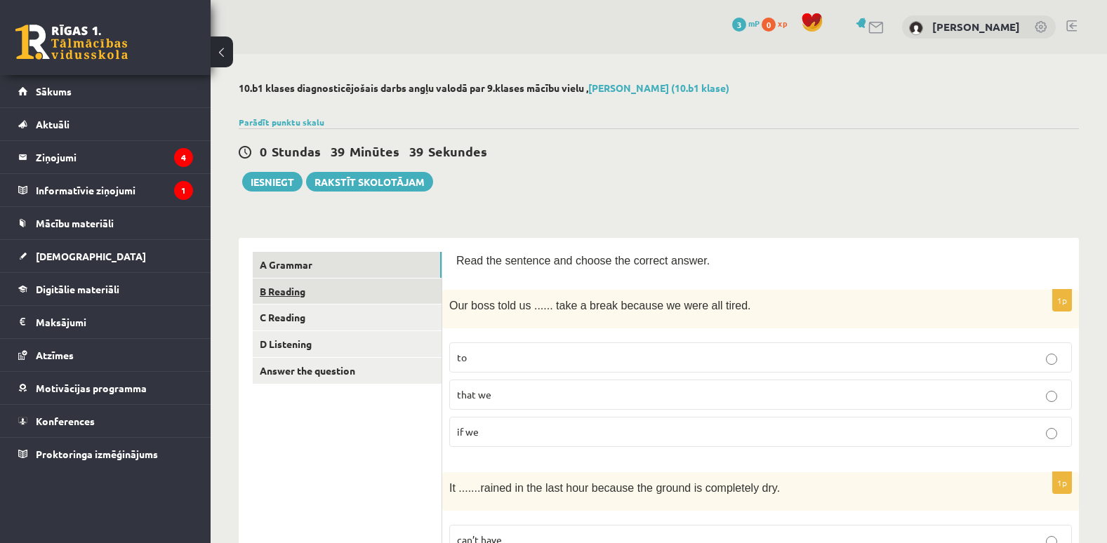
click at [373, 296] on link "B Reading" at bounding box center [347, 292] width 189 height 26
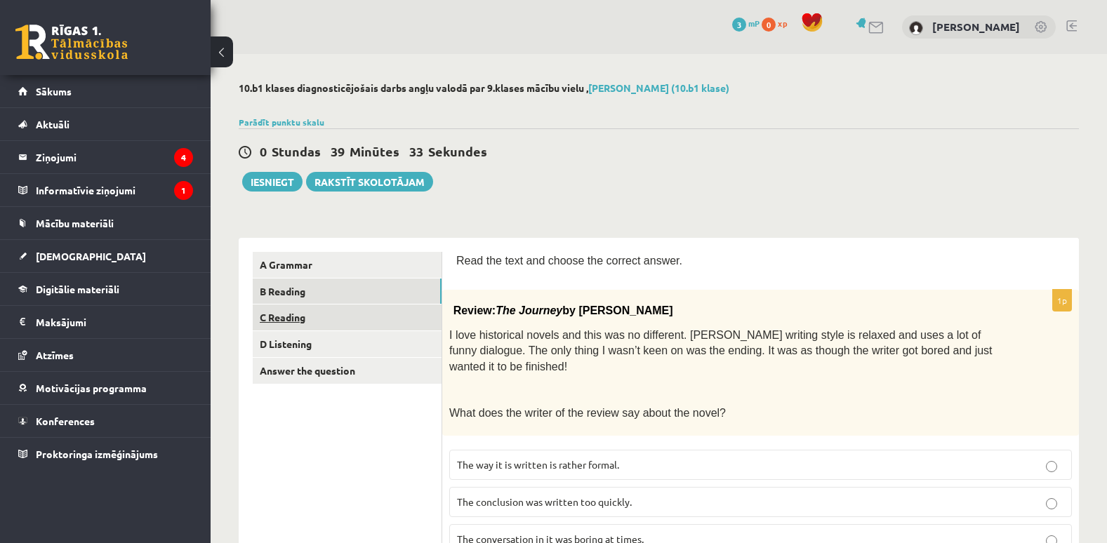
click at [364, 314] on link "C Reading" at bounding box center [347, 318] width 189 height 26
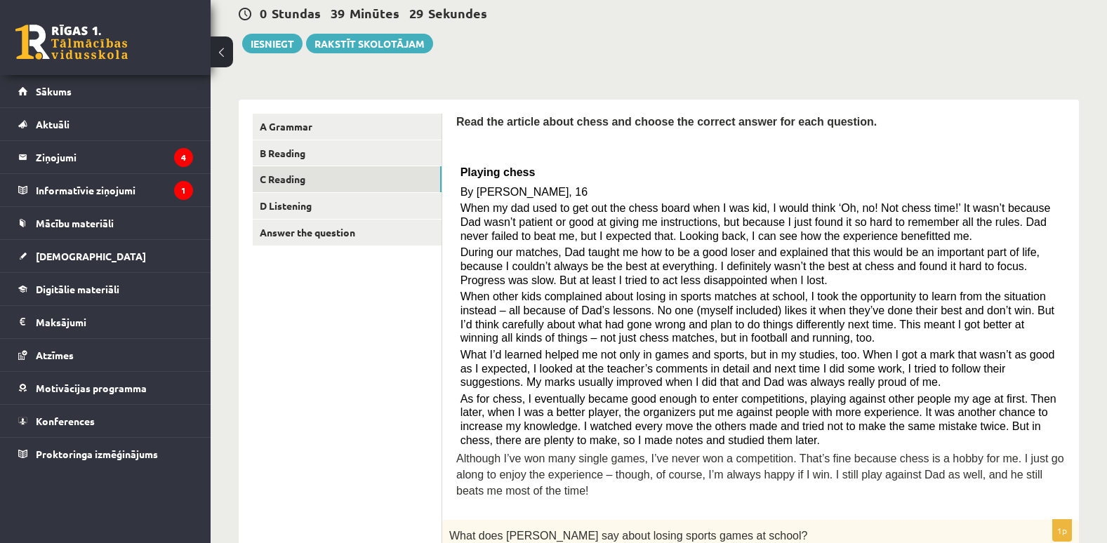
scroll to position [102, 0]
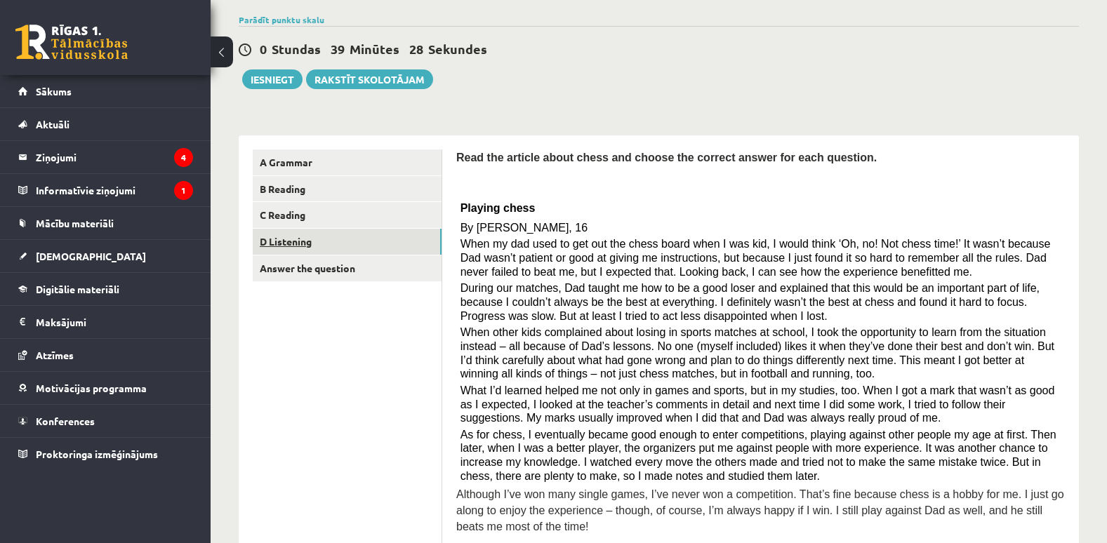
click at [346, 236] on link "D Listening" at bounding box center [347, 242] width 189 height 26
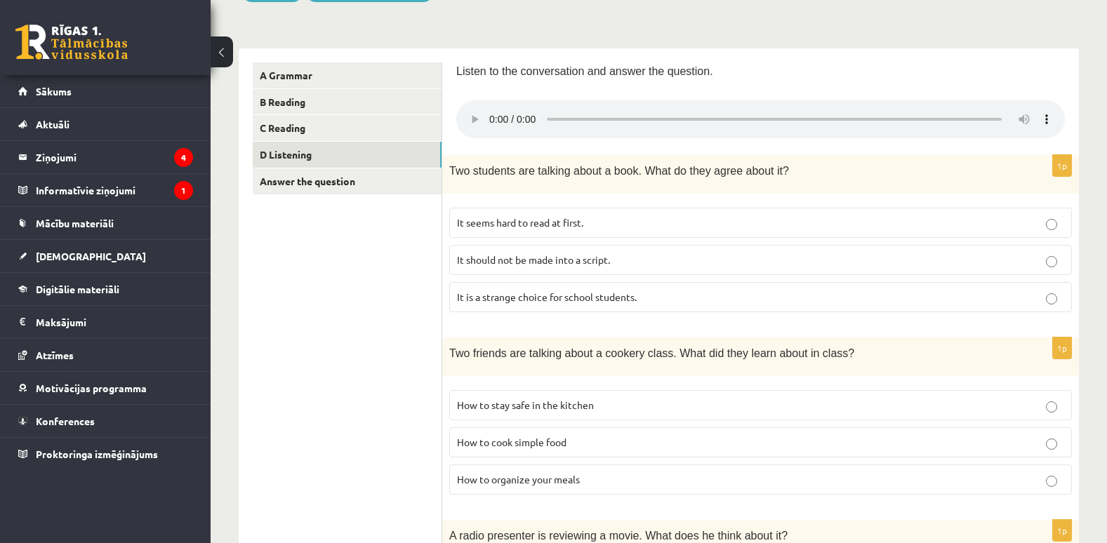
scroll to position [0, 0]
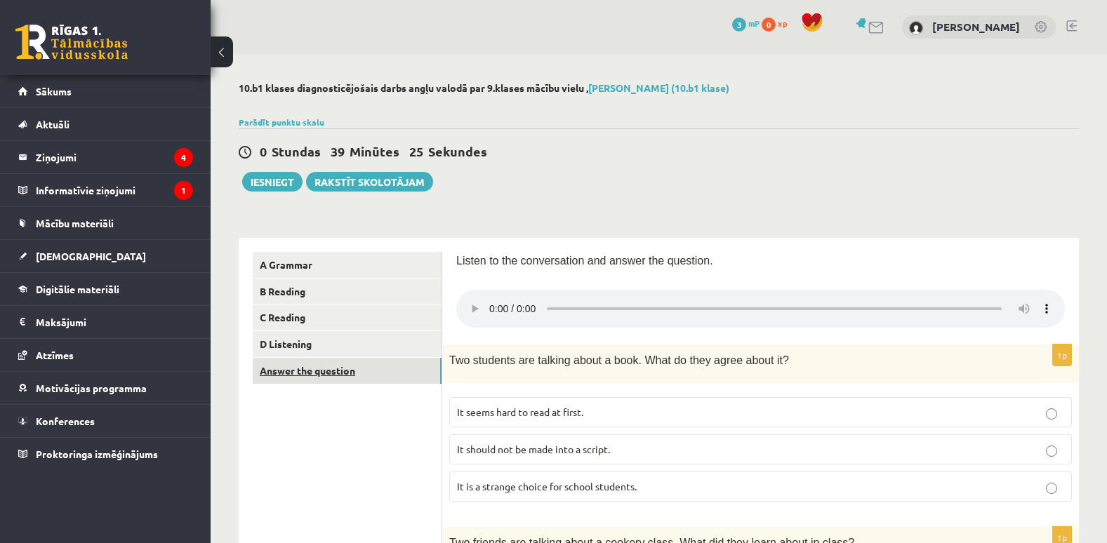
click at [389, 371] on link "Answer the question" at bounding box center [347, 371] width 189 height 26
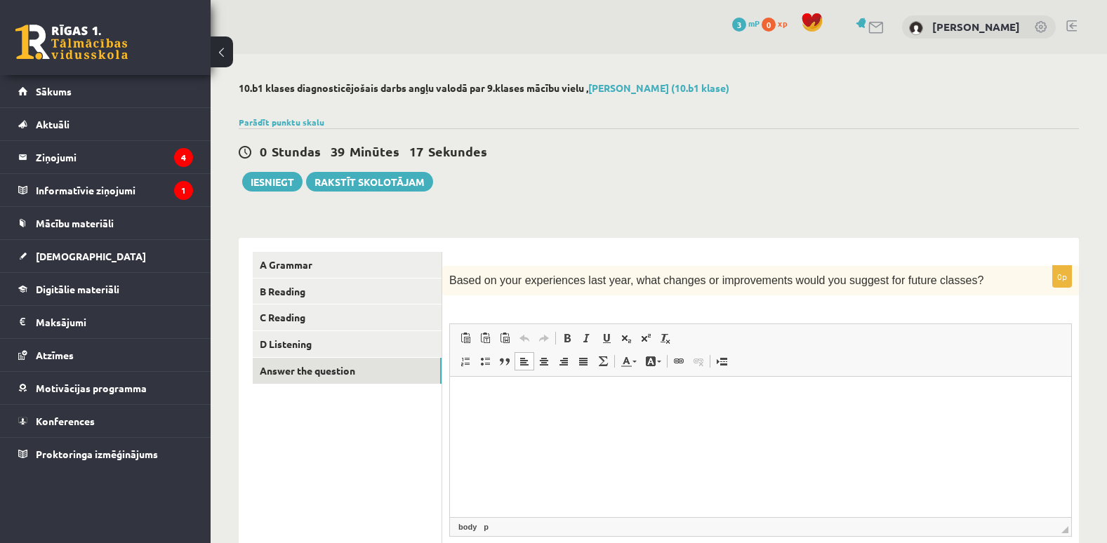
click at [742, 384] on html at bounding box center [760, 398] width 621 height 43
click at [262, 184] on button "Iesniegt" at bounding box center [272, 182] width 60 height 20
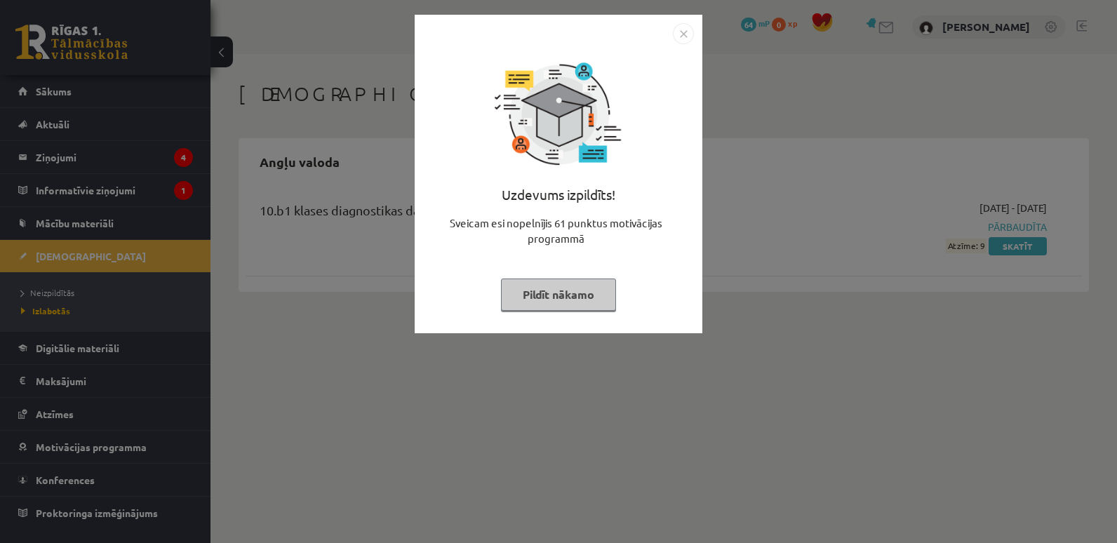
click at [558, 294] on button "Pildīt nākamo" at bounding box center [558, 295] width 115 height 32
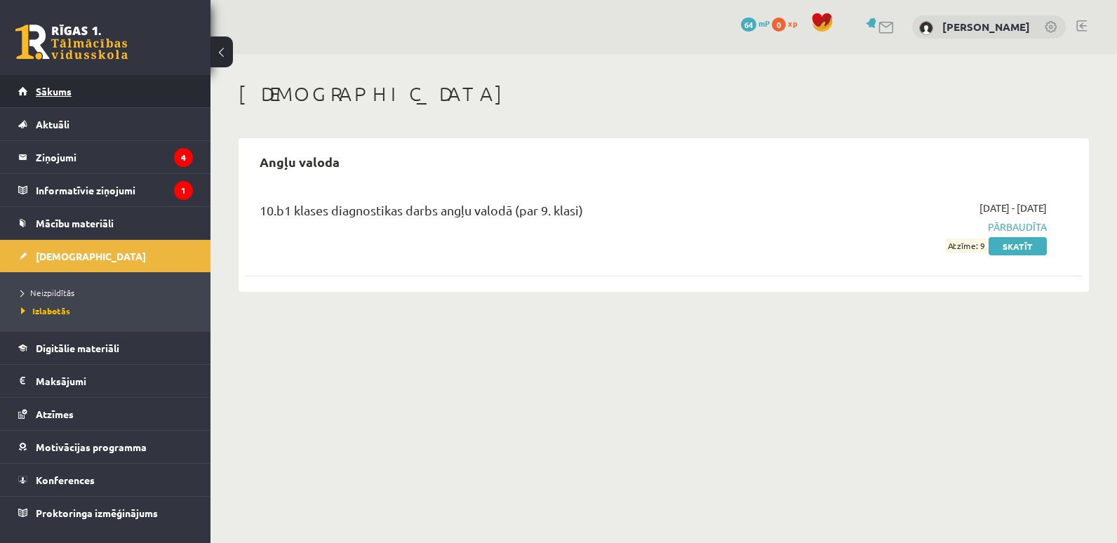
click at [139, 88] on link "Sākums" at bounding box center [105, 91] width 175 height 32
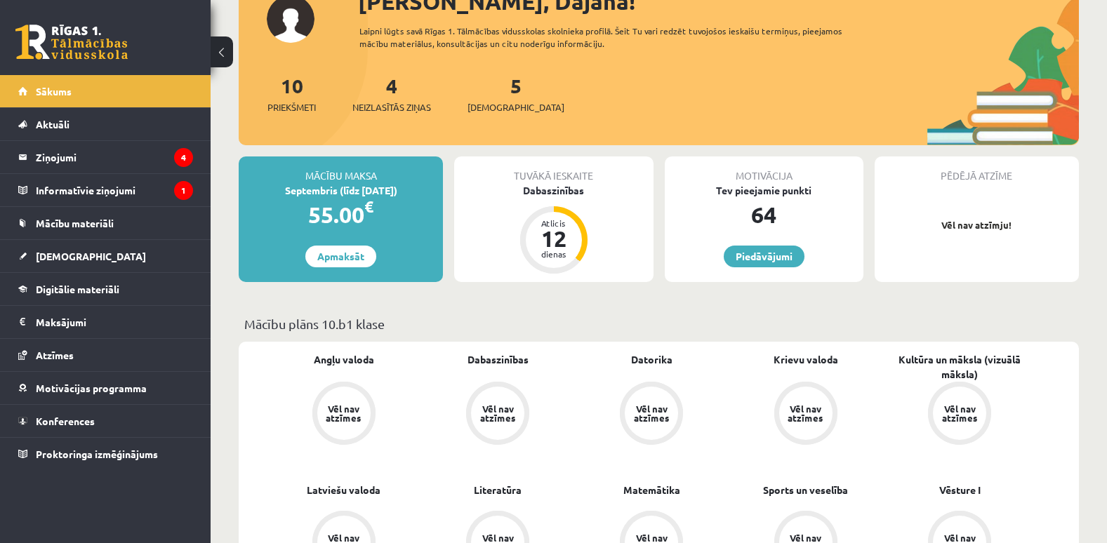
scroll to position [192, 0]
click at [547, 233] on div "12" at bounding box center [554, 238] width 42 height 22
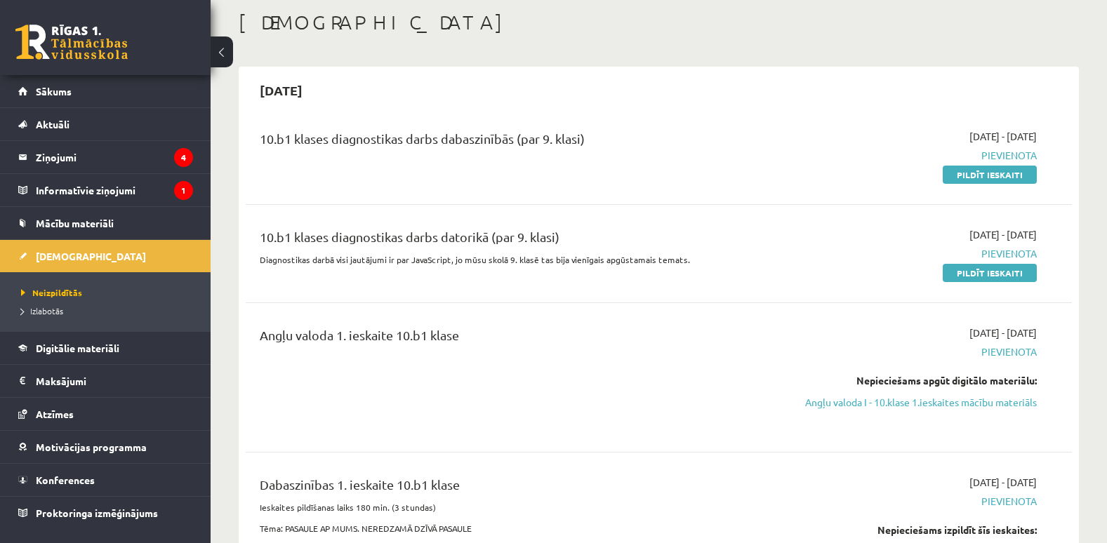
scroll to position [71, 0]
click at [961, 174] on link "Pildīt ieskaiti" at bounding box center [989, 175] width 94 height 18
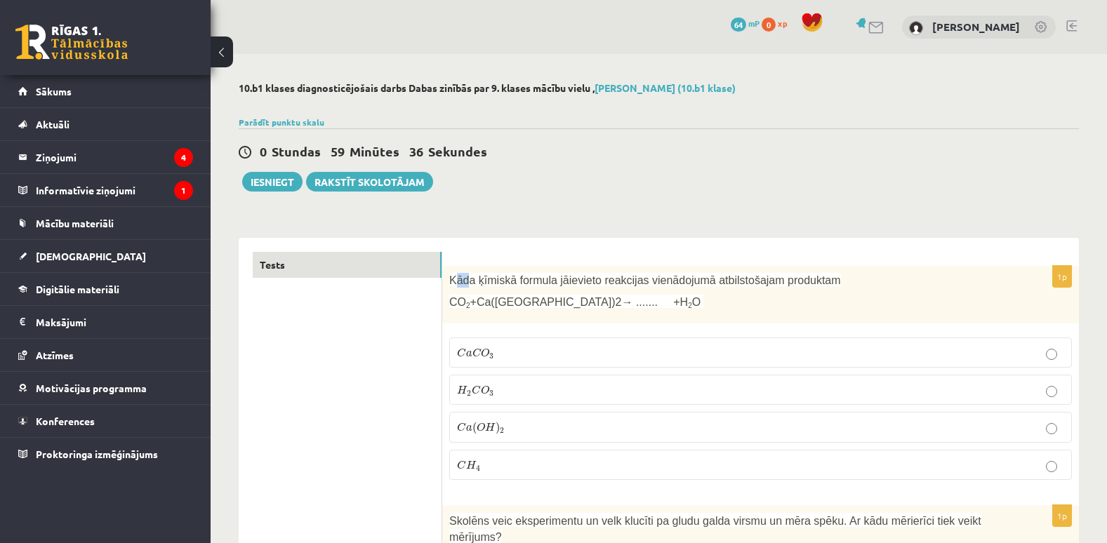
drag, startPoint x: 453, startPoint y: 279, endPoint x: 464, endPoint y: 282, distance: 11.1
click at [464, 282] on span "Kāda ķīmiskā formula jāievieto reakcijas vienādojumā atbilstošajam produktam" at bounding box center [645, 280] width 392 height 12
drag, startPoint x: 464, startPoint y: 282, endPoint x: 622, endPoint y: 314, distance: 161.7
click at [622, 314] on div "Kāda ķīmiskā formula jāievieto reakcijas vienādojumā atbilstošajam produktam CO…" at bounding box center [760, 295] width 636 height 58
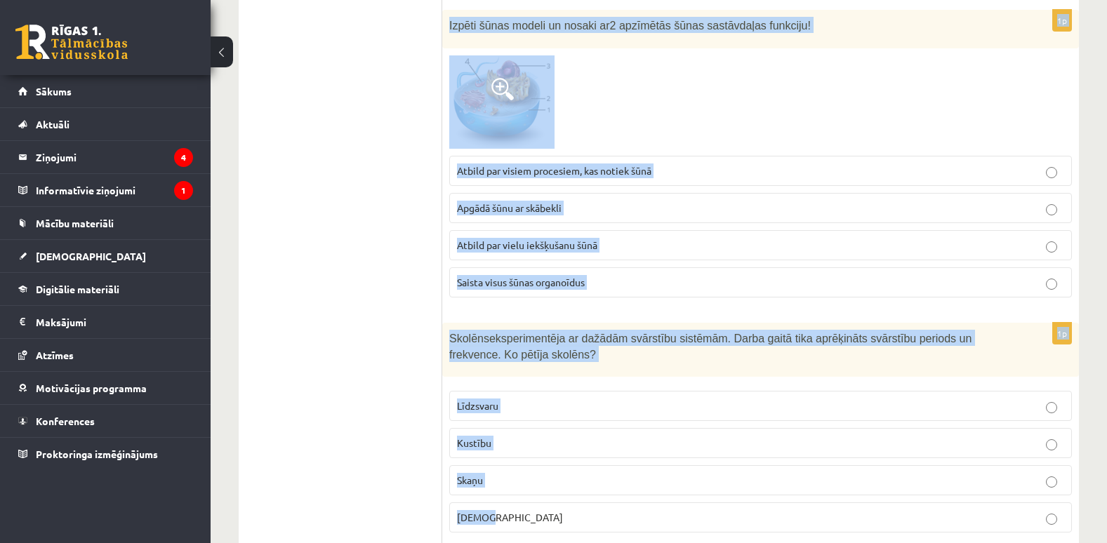
scroll to position [6600, 0]
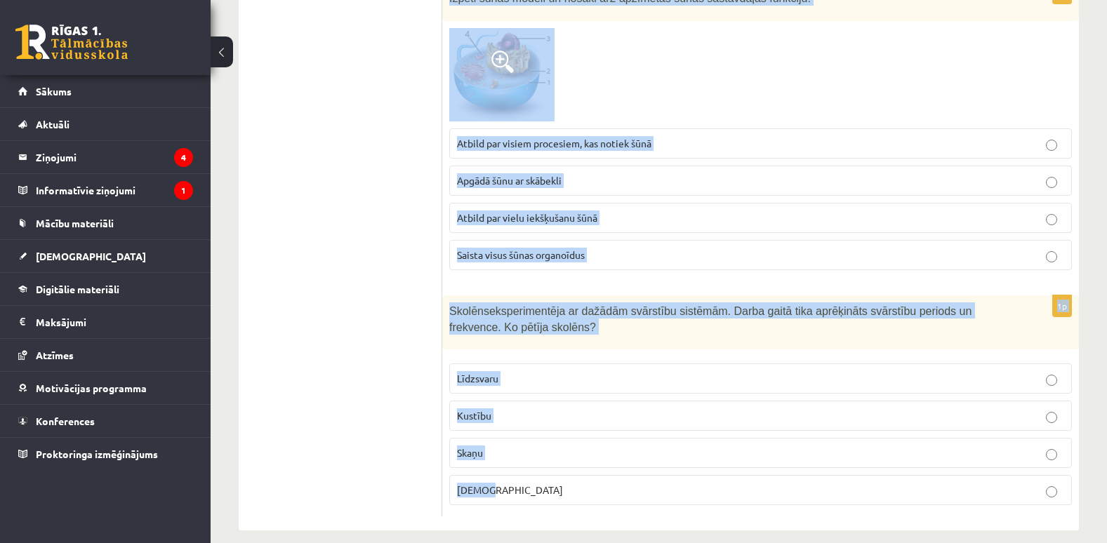
drag, startPoint x: 446, startPoint y: 276, endPoint x: 676, endPoint y: 579, distance: 380.6
copy form "Kāda ķīmiskā formula jāievieto reakcijas vienādojumā atbilstošajam produktam CO…"
click at [865, 326] on div "Skolēns eksperimentēja ar dažādām svārstību sistēmām. Darba gaitā tika aprēķinā…" at bounding box center [760, 322] width 636 height 54
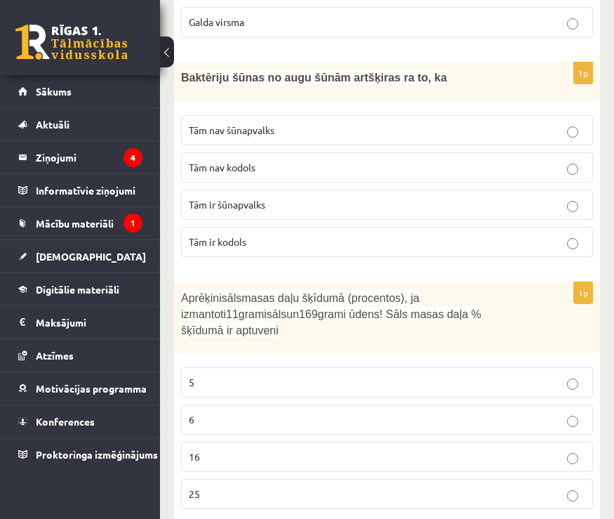
scroll to position [1657, 0]
click at [573, 159] on p "Tām nav kodols" at bounding box center [387, 166] width 396 height 15
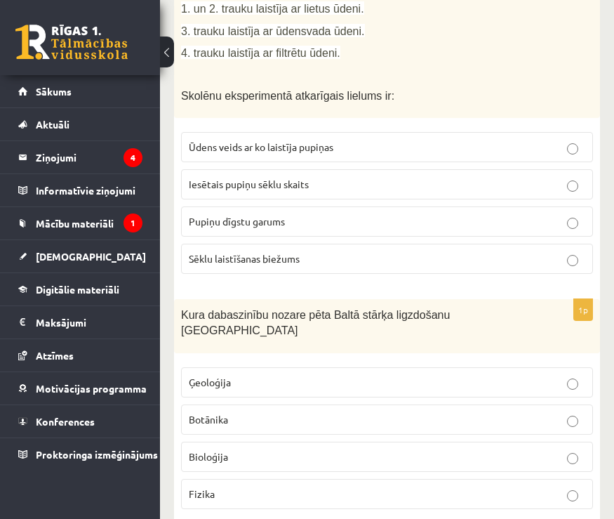
scroll to position [2248, 0]
click at [571, 206] on label "Pupiņu dīgstu garums" at bounding box center [387, 221] width 412 height 30
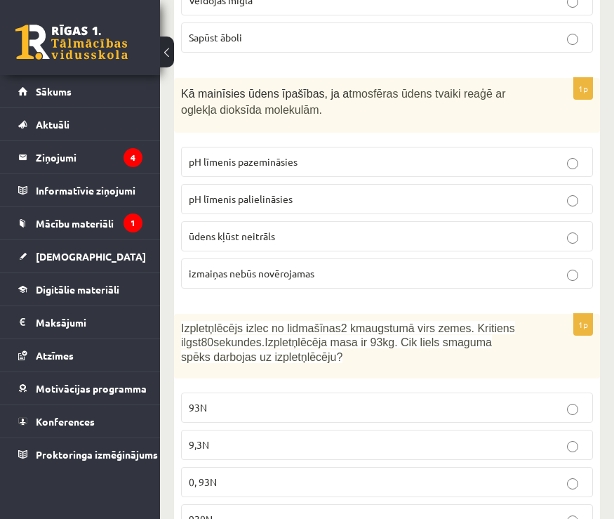
scroll to position [2923, 0]
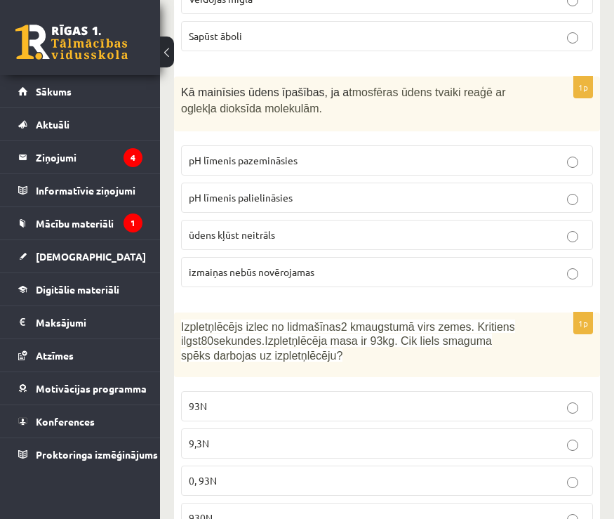
click at [565, 153] on p "pH līmenis pazemināsies" at bounding box center [387, 160] width 396 height 15
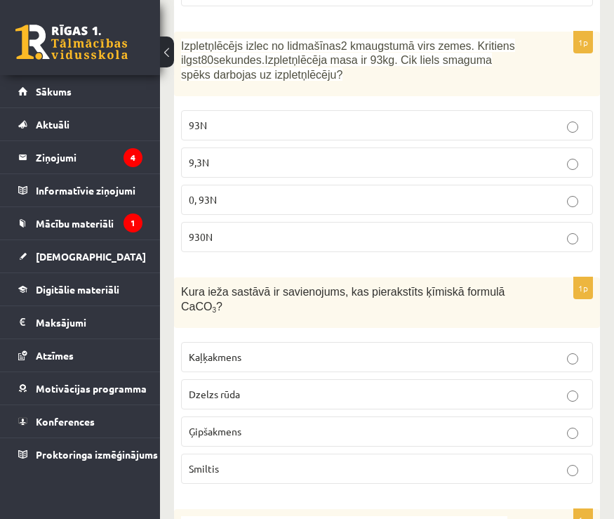
scroll to position [3200, 0]
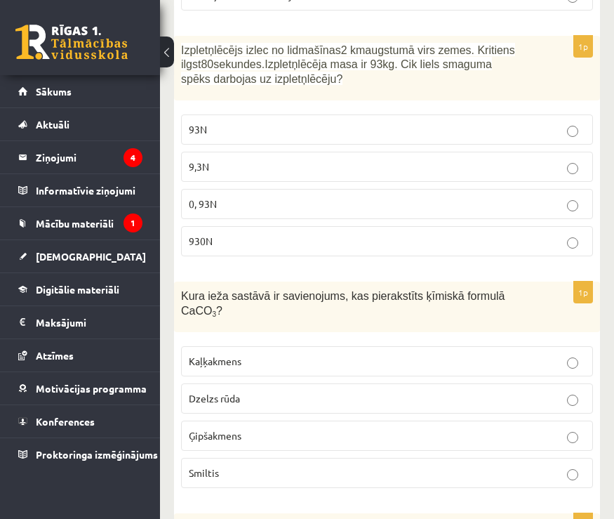
click at [578, 234] on p "930N" at bounding box center [387, 241] width 396 height 15
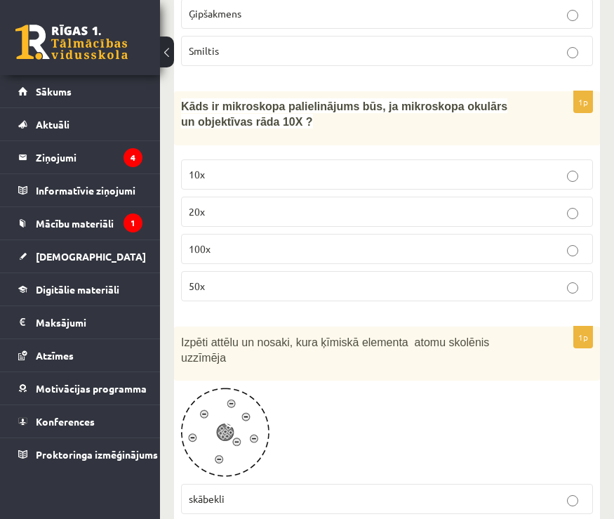
scroll to position [3624, 0]
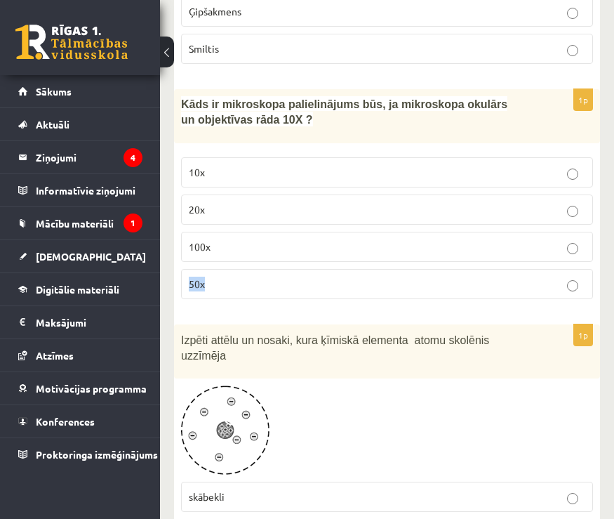
drag, startPoint x: 398, startPoint y: 234, endPoint x: 556, endPoint y: 180, distance: 166.7
click at [556, 180] on fieldset "10x 20x 100x 50x" at bounding box center [387, 226] width 412 height 153
click at [556, 239] on p "100x" at bounding box center [387, 246] width 396 height 15
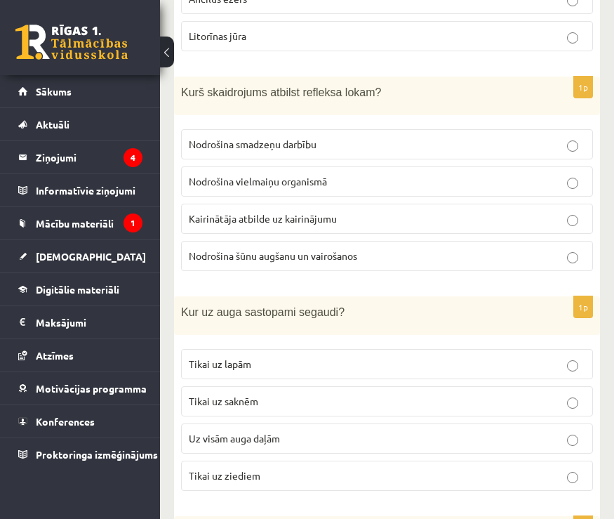
scroll to position [4415, 0]
click at [568, 203] on label "Kairinātāja atbilde uz kairinājumu" at bounding box center [387, 218] width 412 height 30
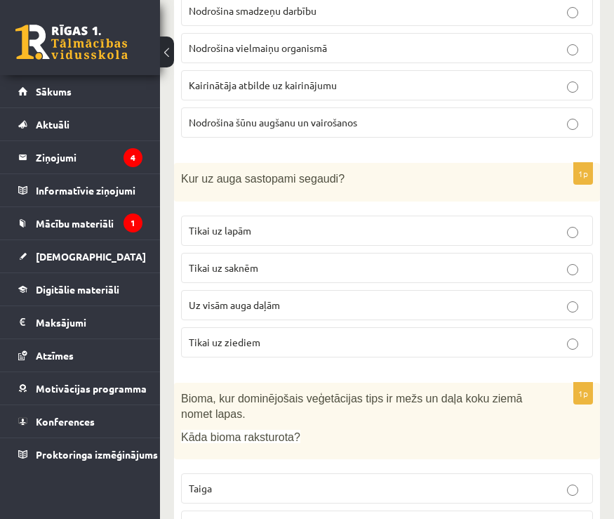
scroll to position [4546, 0]
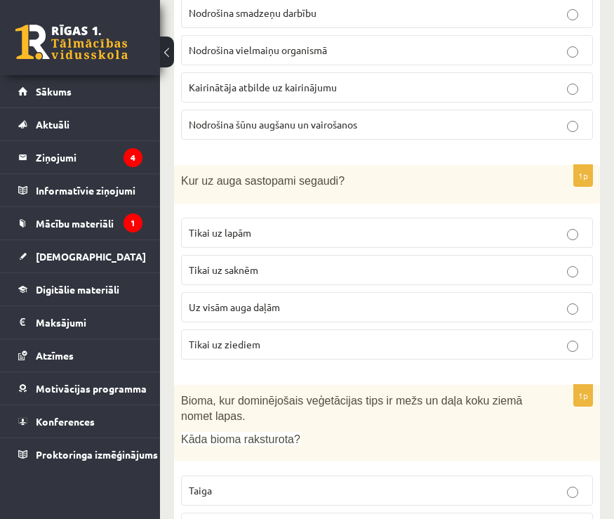
click at [570, 211] on fieldset "Tikai uz lapām Tikai uz saknēm Uz visām auga daļām Tikai uz ziediem" at bounding box center [387, 287] width 412 height 153
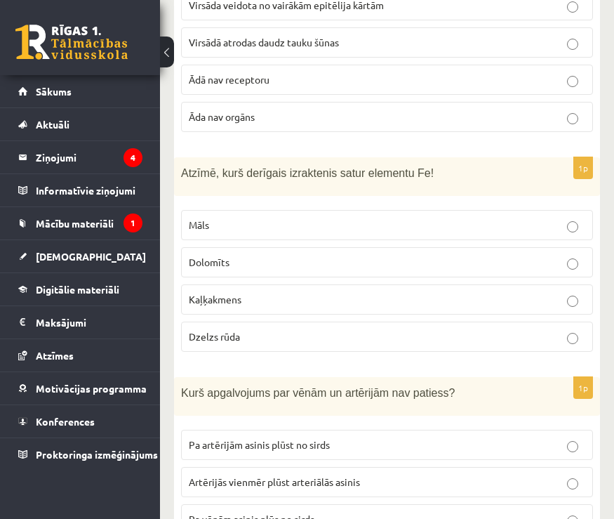
scroll to position [5741, 0]
click at [582, 328] on p "Dzelzs rūda" at bounding box center [387, 335] width 396 height 15
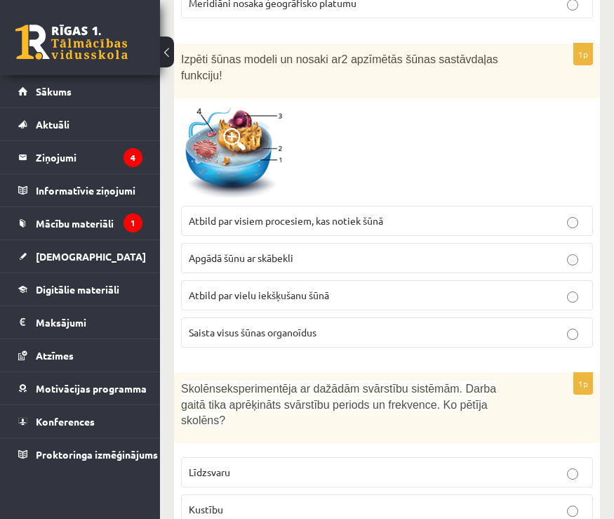
scroll to position [6824, 0]
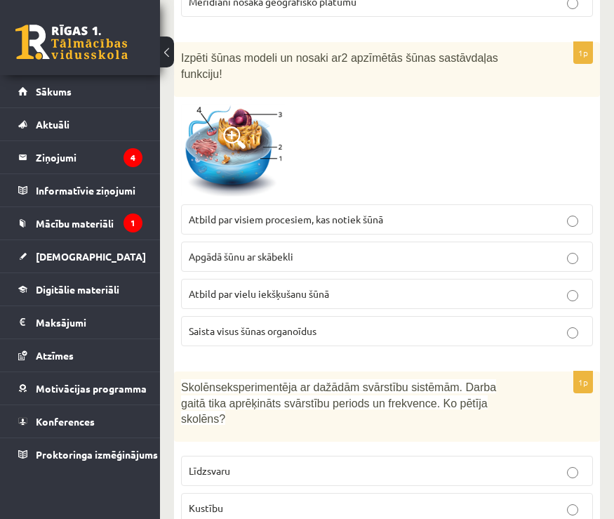
click at [567, 204] on label "Atbild par visiem procesiem, kas notiek šūnā" at bounding box center [387, 219] width 412 height 30
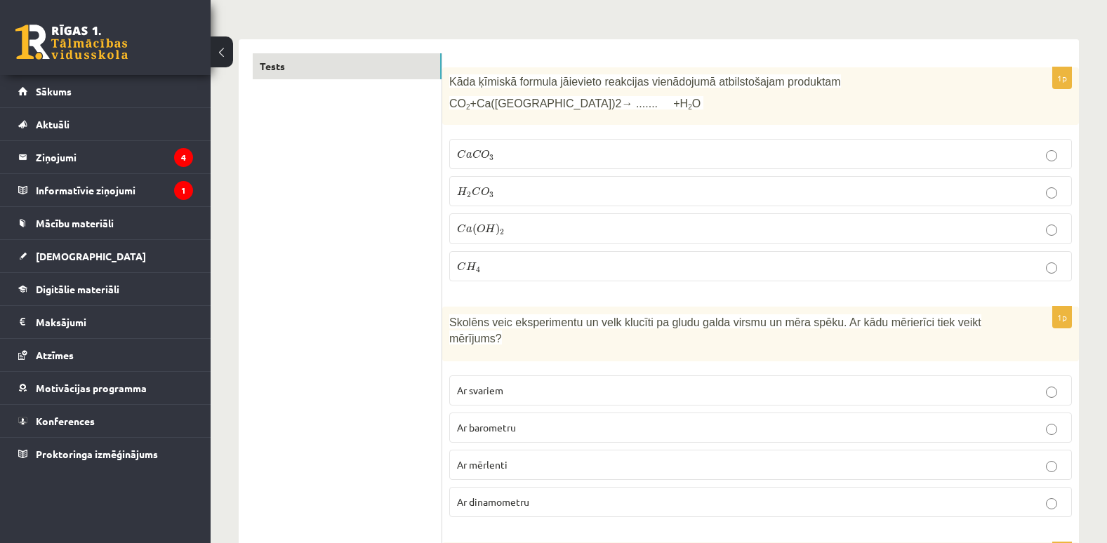
scroll to position [0, 0]
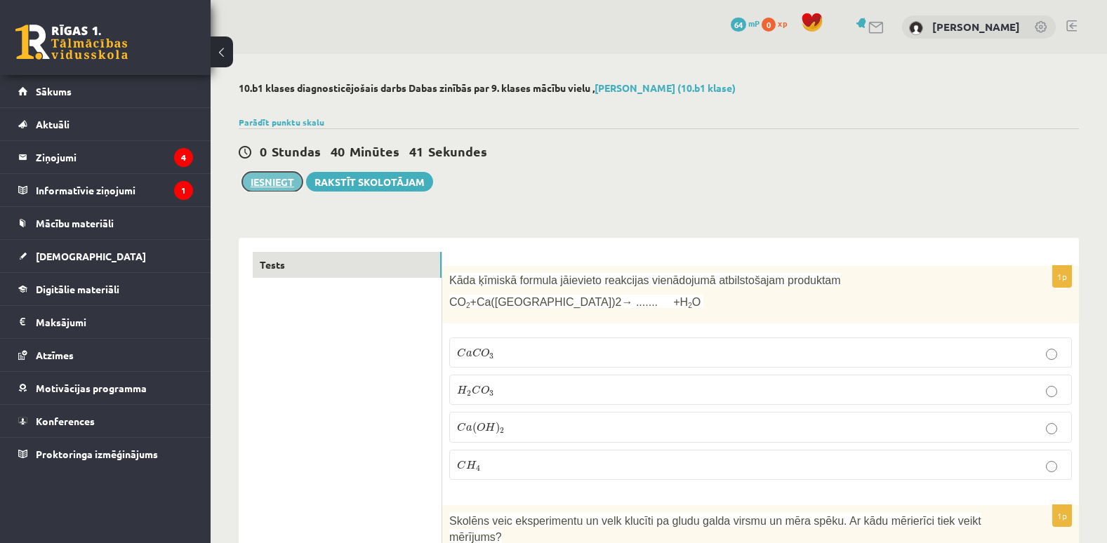
click at [260, 178] on button "Iesniegt" at bounding box center [272, 182] width 60 height 20
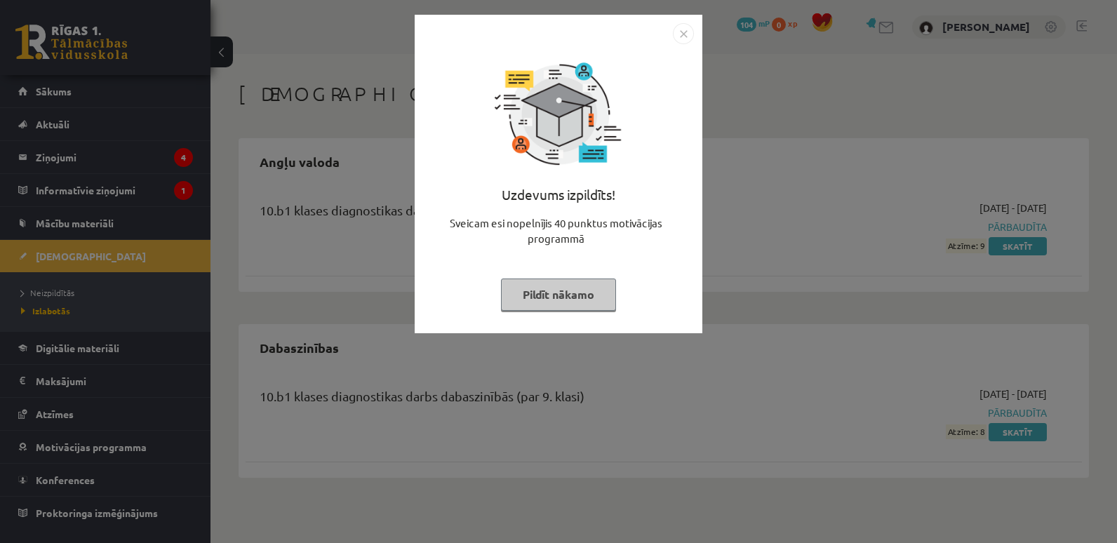
click at [596, 300] on button "Pildīt nākamo" at bounding box center [558, 295] width 115 height 32
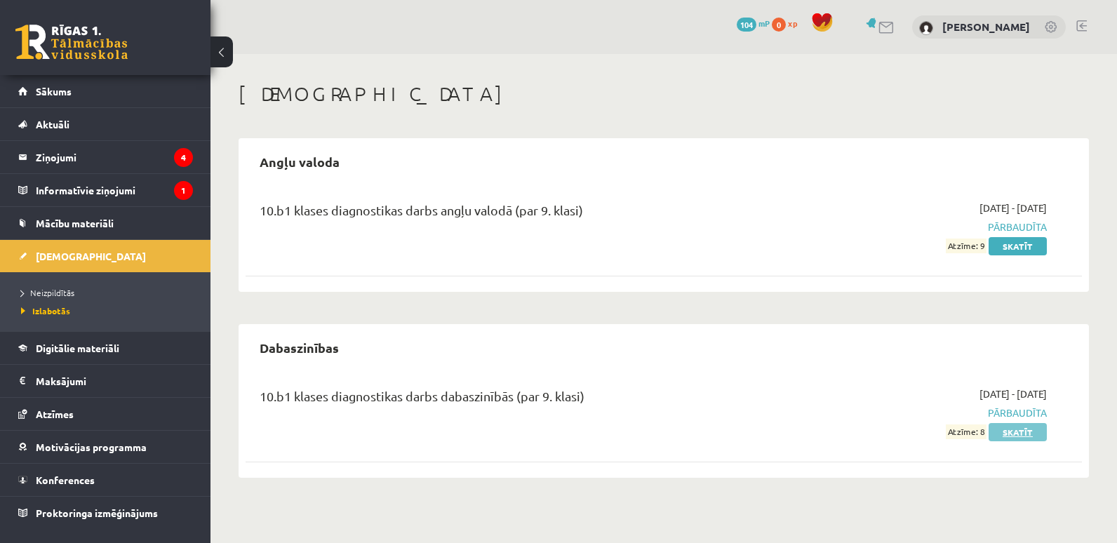
click at [1018, 434] on link "Skatīt" at bounding box center [1018, 432] width 58 height 18
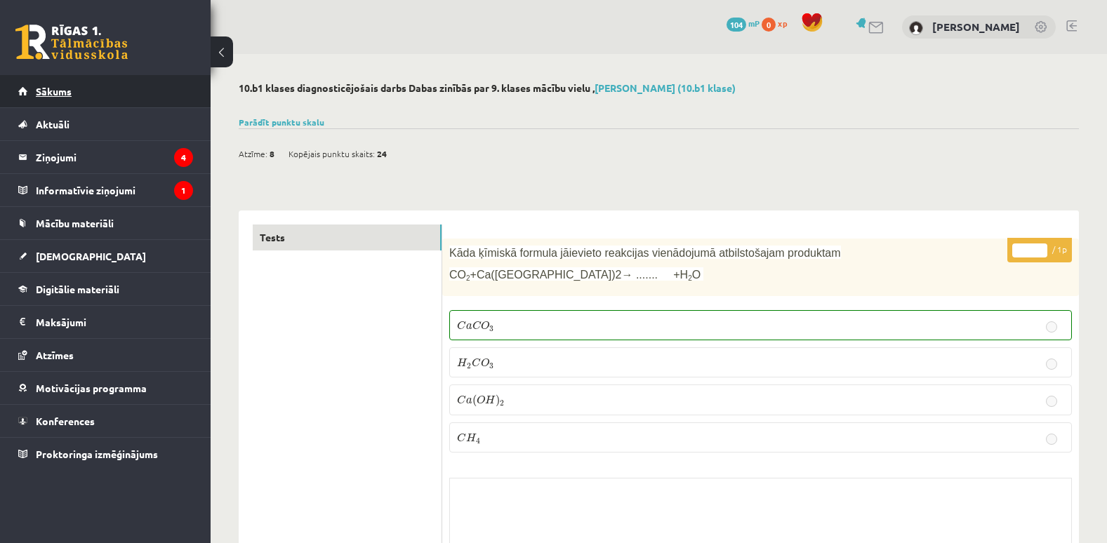
click at [169, 99] on link "Sākums" at bounding box center [105, 91] width 175 height 32
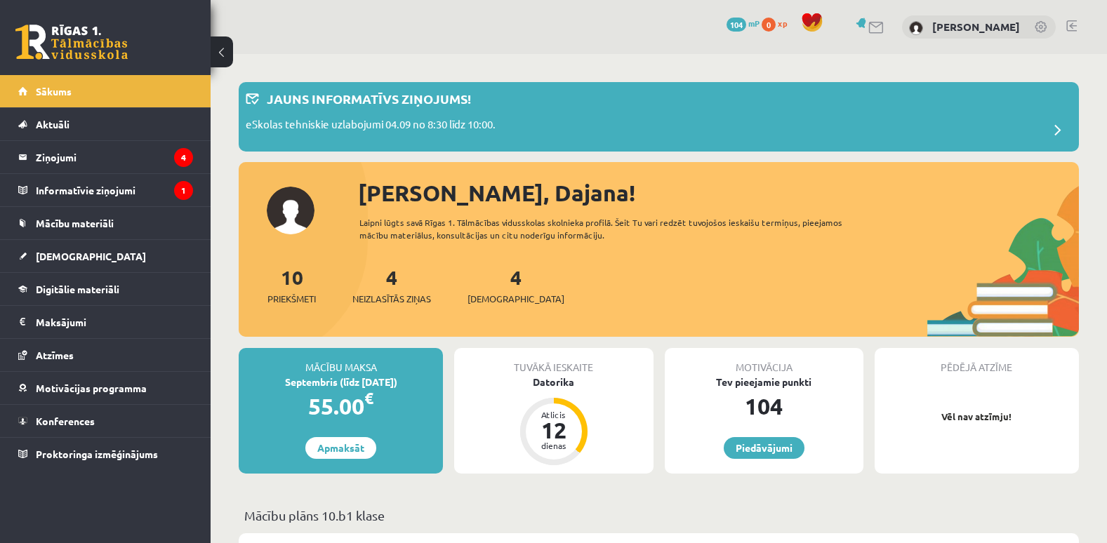
click at [970, 414] on p "Vēl nav atzīmju!" at bounding box center [976, 417] width 190 height 14
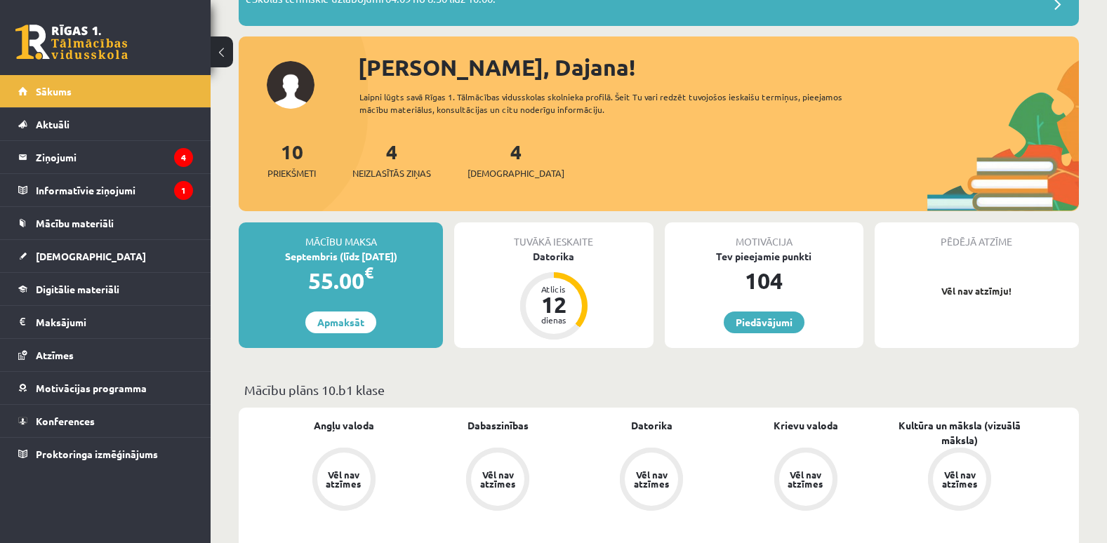
scroll to position [127, 0]
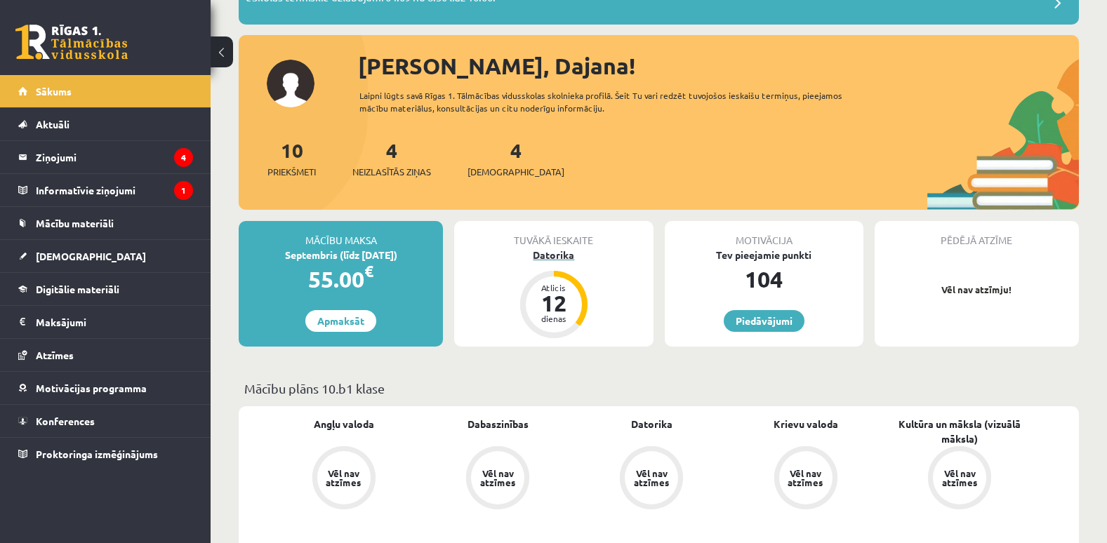
click at [561, 312] on div "12" at bounding box center [554, 303] width 42 height 22
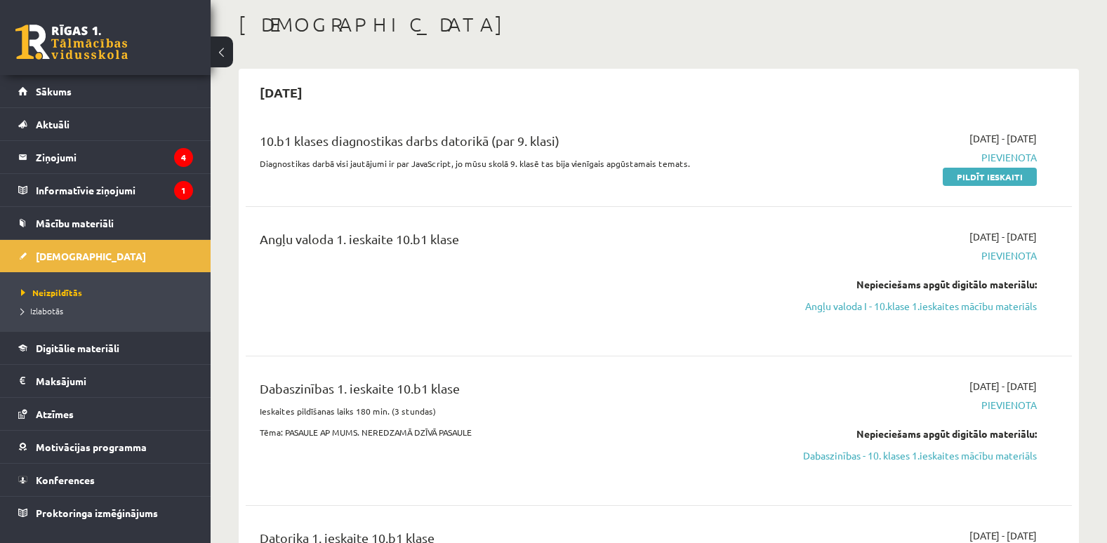
scroll to position [72, 0]
click at [965, 171] on link "Pildīt ieskaiti" at bounding box center [989, 175] width 94 height 18
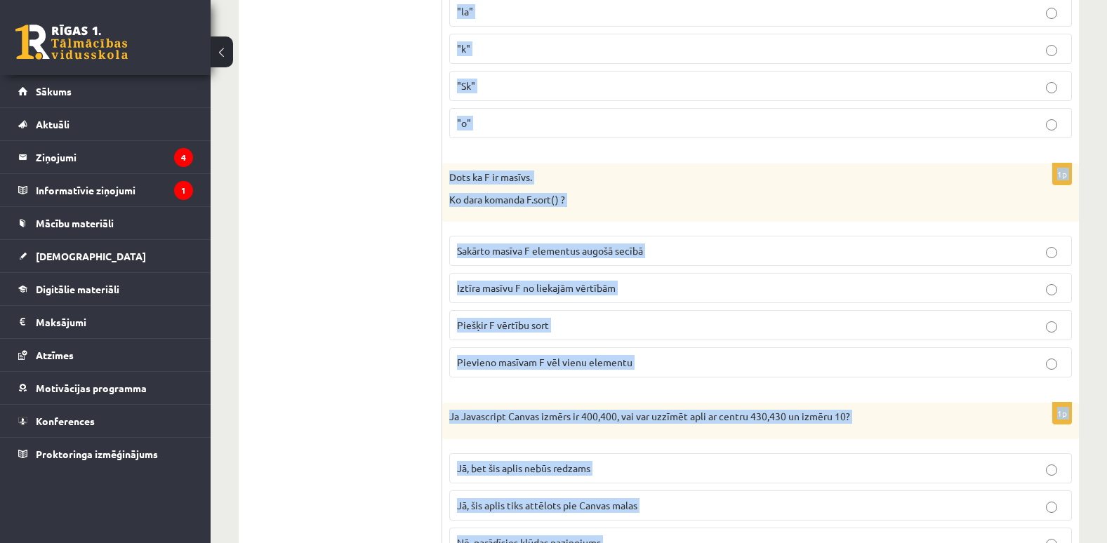
scroll to position [7085, 0]
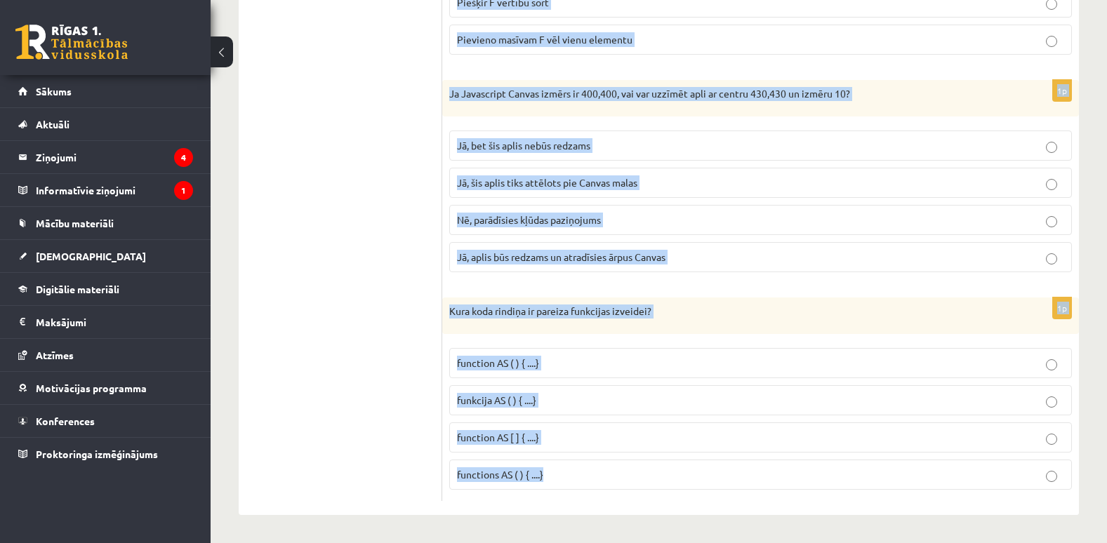
drag, startPoint x: 449, startPoint y: 297, endPoint x: 801, endPoint y: 579, distance: 450.7
copy form "Ko mājas lapā ievieto ar šādu tagu? <input size=30> Tekstu Pogu Ievades lodziņu…"
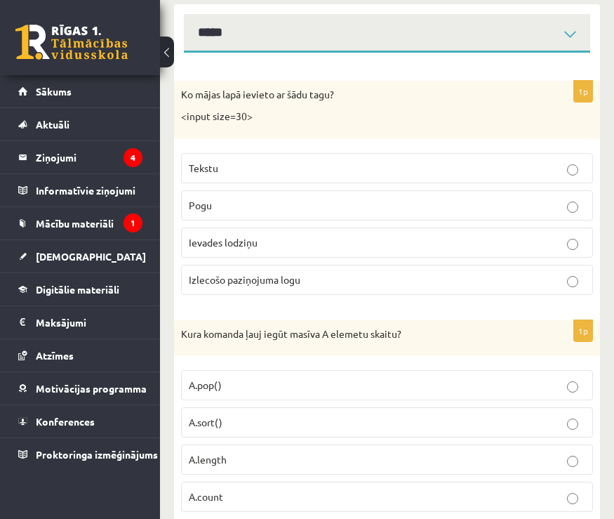
scroll to position [290, 0]
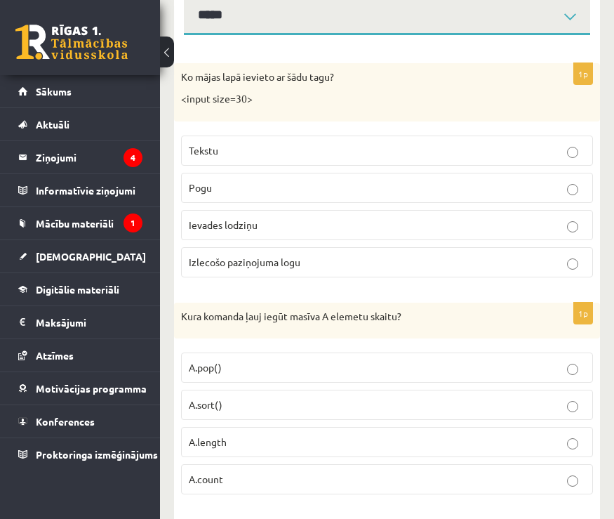
click at [579, 218] on p "Ievades lodziņu" at bounding box center [387, 225] width 396 height 15
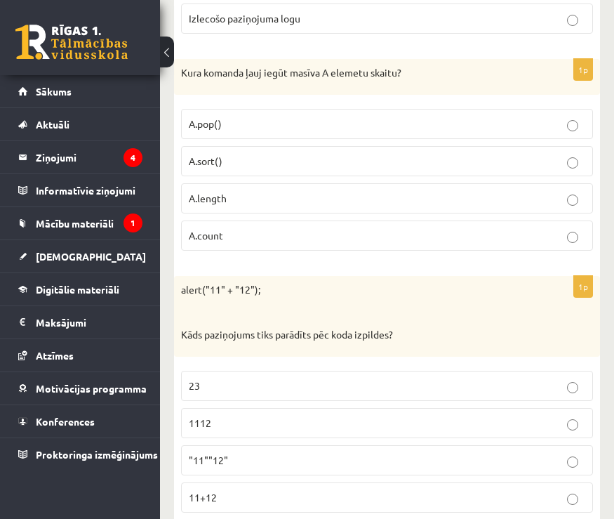
scroll to position [534, 0]
click at [577, 190] on p "A.length" at bounding box center [387, 197] width 396 height 15
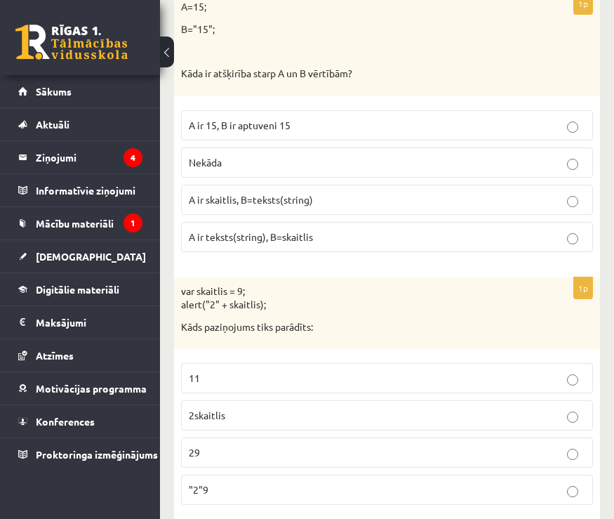
scroll to position [1079, 0]
click at [570, 192] on p "A ir skaitlis, B=teksts(string)" at bounding box center [387, 199] width 396 height 15
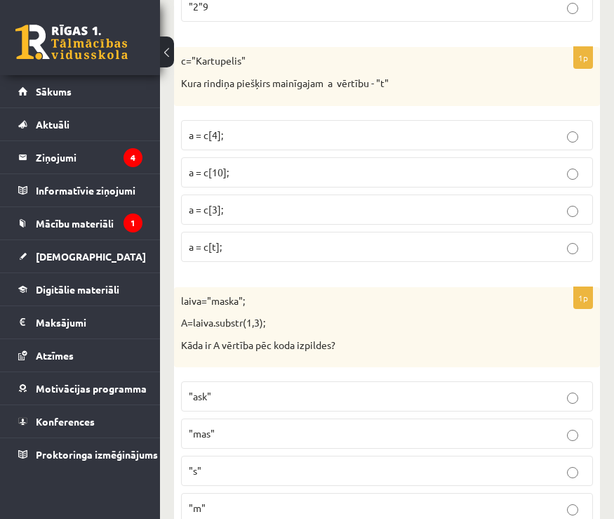
scroll to position [1557, 0]
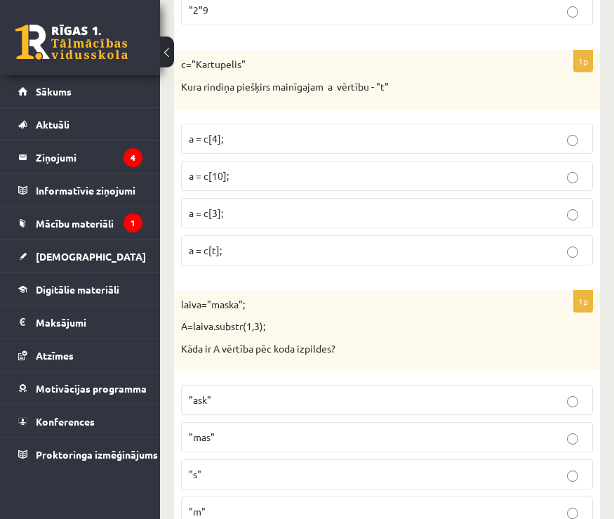
click at [566, 206] on p "a = c[3];" at bounding box center [387, 213] width 396 height 15
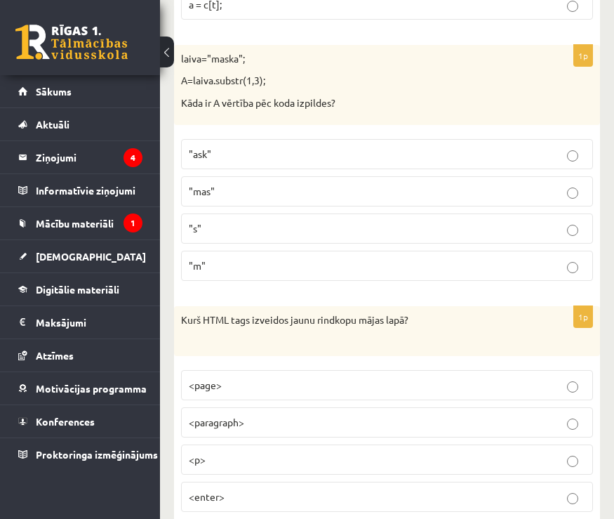
scroll to position [1803, 0]
click at [571, 146] on p ""ask"" at bounding box center [387, 153] width 396 height 15
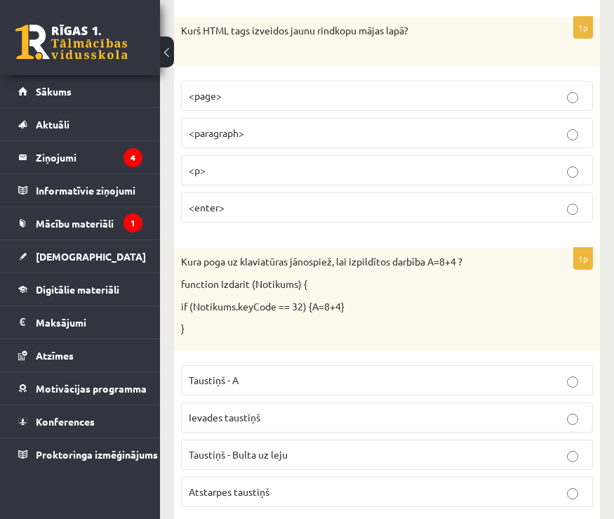
scroll to position [2093, 0]
click at [566, 162] on p "<p>" at bounding box center [387, 169] width 396 height 15
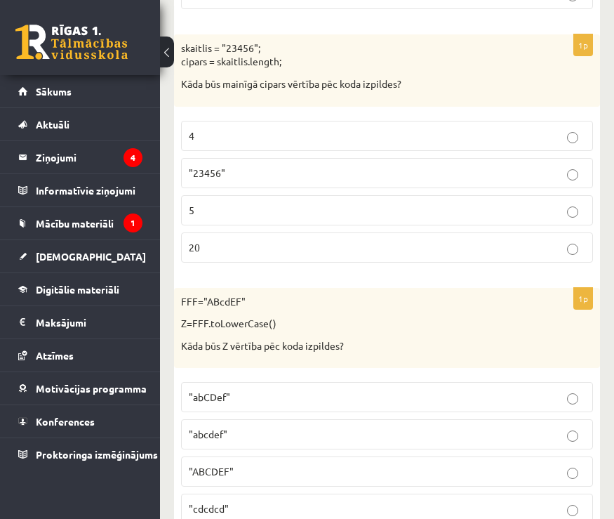
scroll to position [2588, 0]
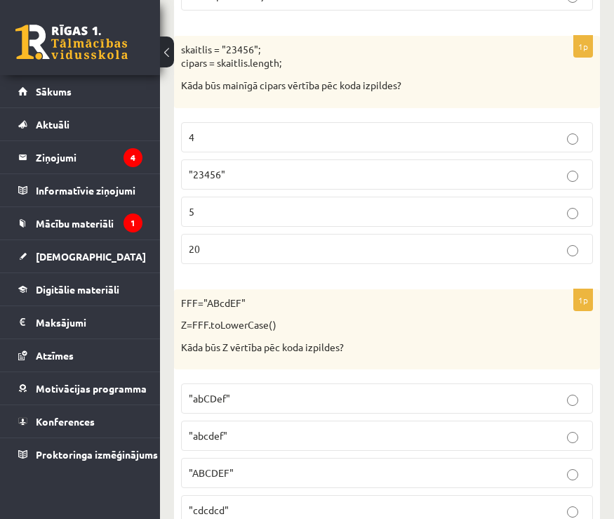
click at [573, 204] on p "5" at bounding box center [387, 211] width 396 height 15
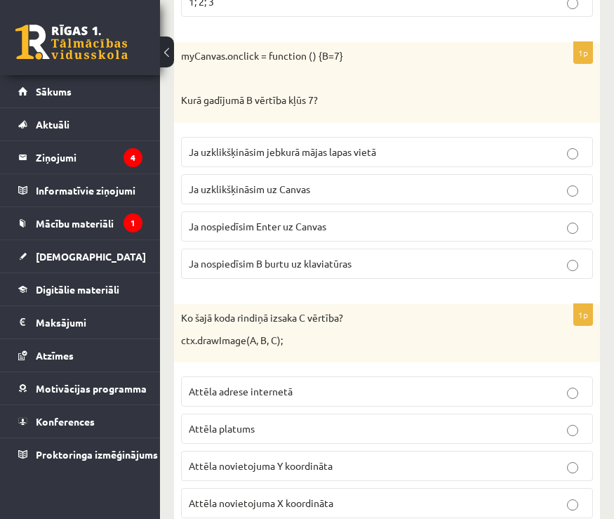
scroll to position [3358, 0]
click at [564, 181] on p "Ja uzklikšķināsim uz Canvas" at bounding box center [387, 188] width 396 height 15
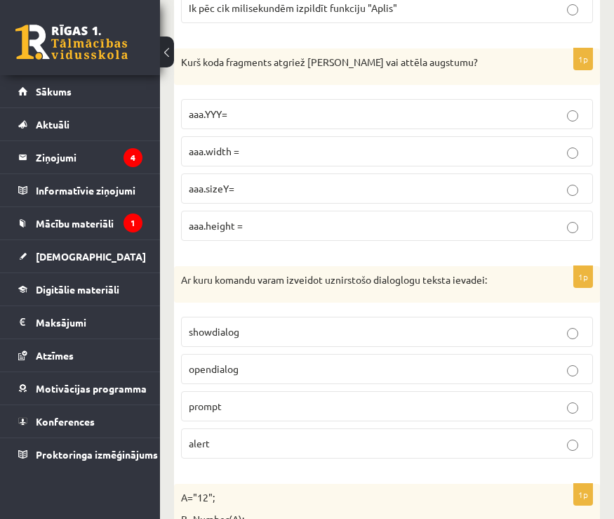
scroll to position [4092, 0]
click at [580, 218] on p "aaa.height =" at bounding box center [387, 225] width 396 height 15
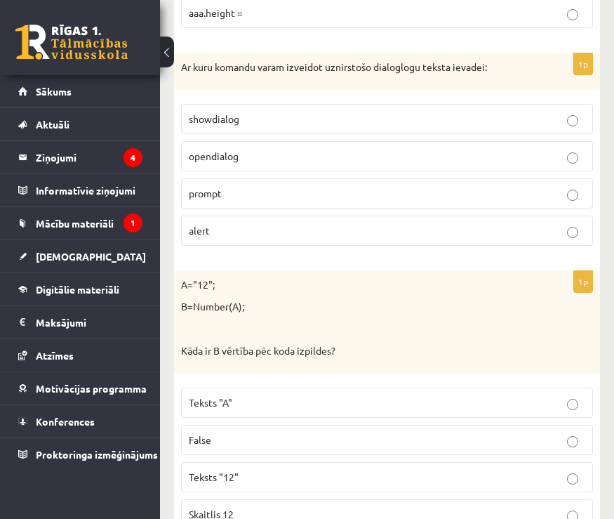
scroll to position [4305, 0]
click at [566, 185] on p "prompt" at bounding box center [387, 192] width 396 height 15
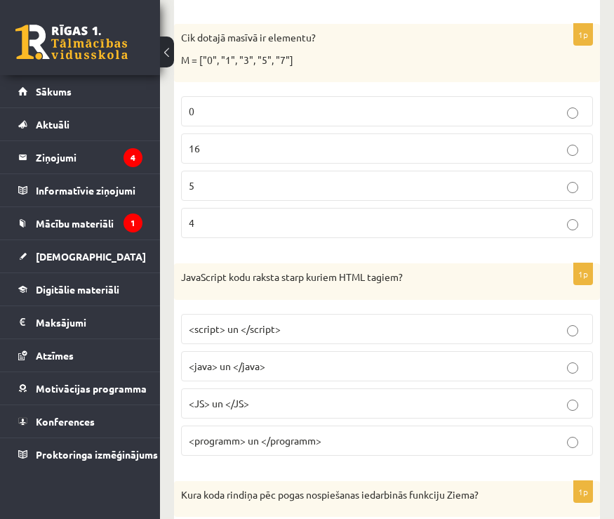
scroll to position [4836, 0]
click at [580, 180] on p "5" at bounding box center [387, 185] width 396 height 15
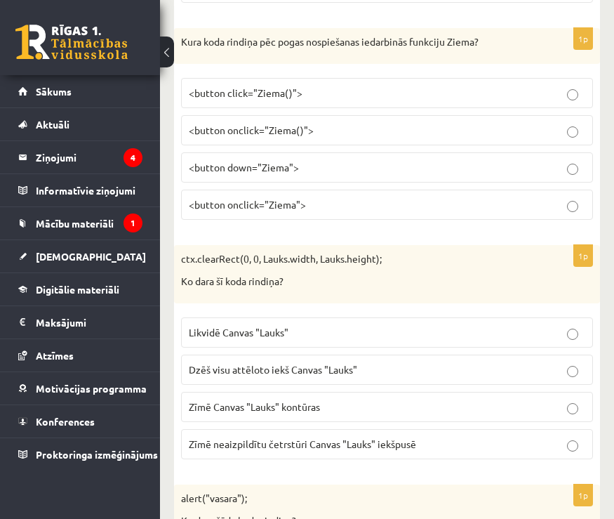
scroll to position [5287, 0]
click at [580, 126] on p "<button onclick="Ziema()">" at bounding box center [387, 131] width 396 height 15
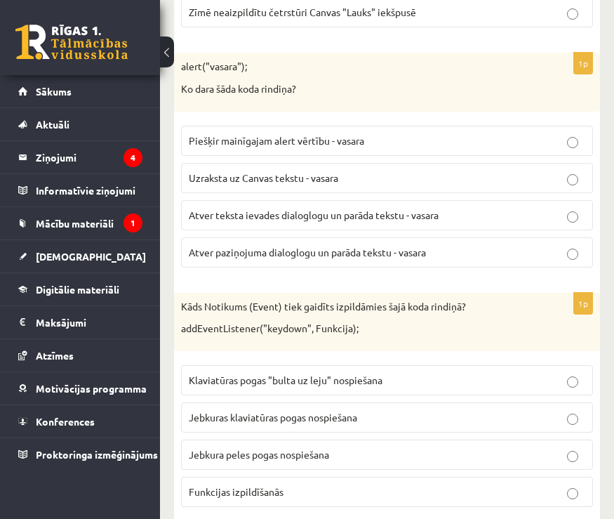
scroll to position [5719, 0]
click at [569, 245] on p "Atver paziņojuma dialoglogu un parāda tekstu - vasara" at bounding box center [387, 252] width 396 height 15
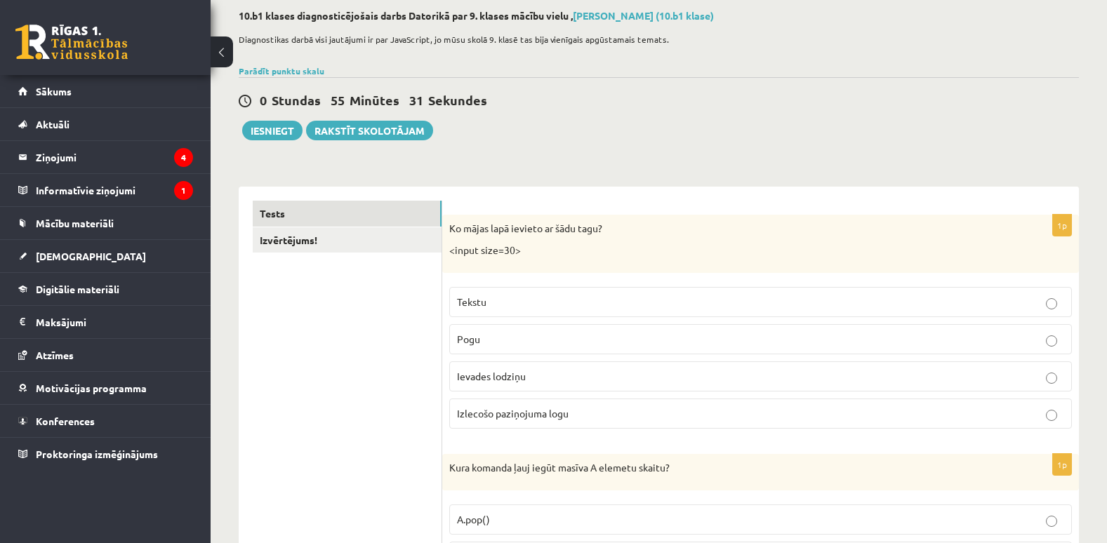
scroll to position [0, 0]
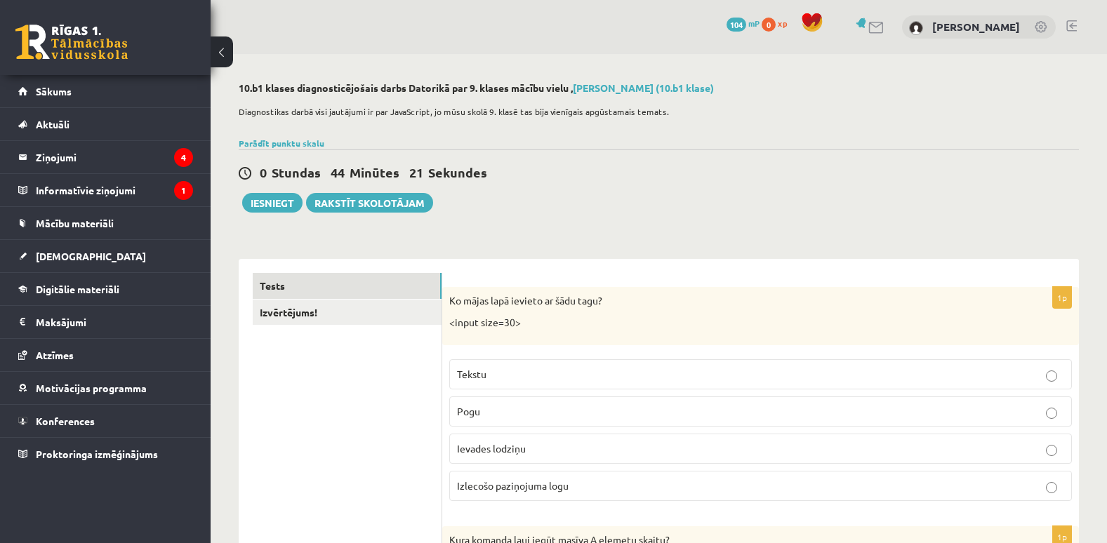
click at [613, 166] on div "0 Stundas 44 Minūtes 21 Sekundes" at bounding box center [659, 173] width 840 height 18
click at [271, 204] on button "Iesniegt" at bounding box center [272, 203] width 60 height 20
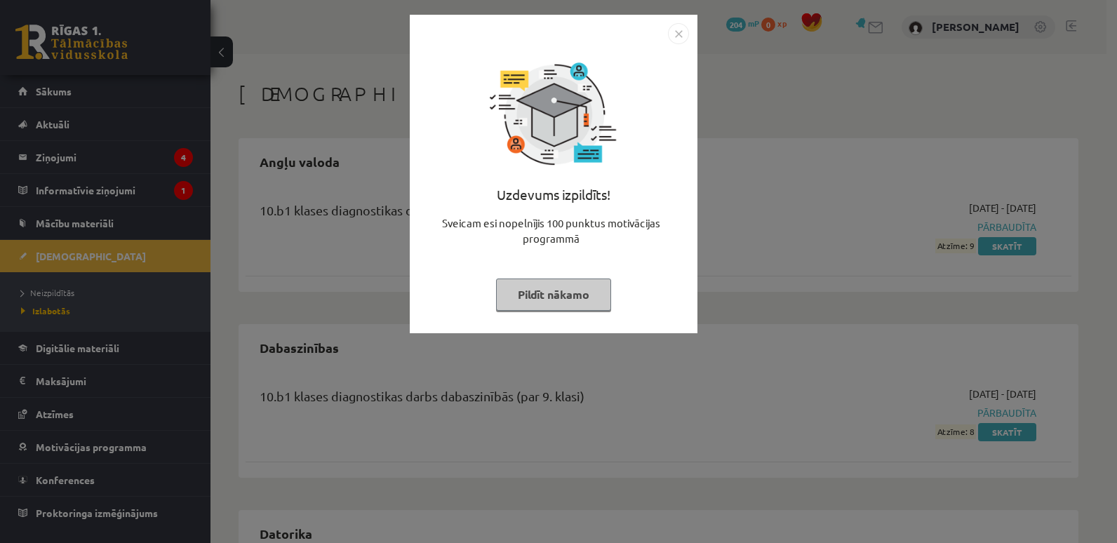
click at [568, 284] on button "Pildīt nākamo" at bounding box center [553, 295] width 115 height 32
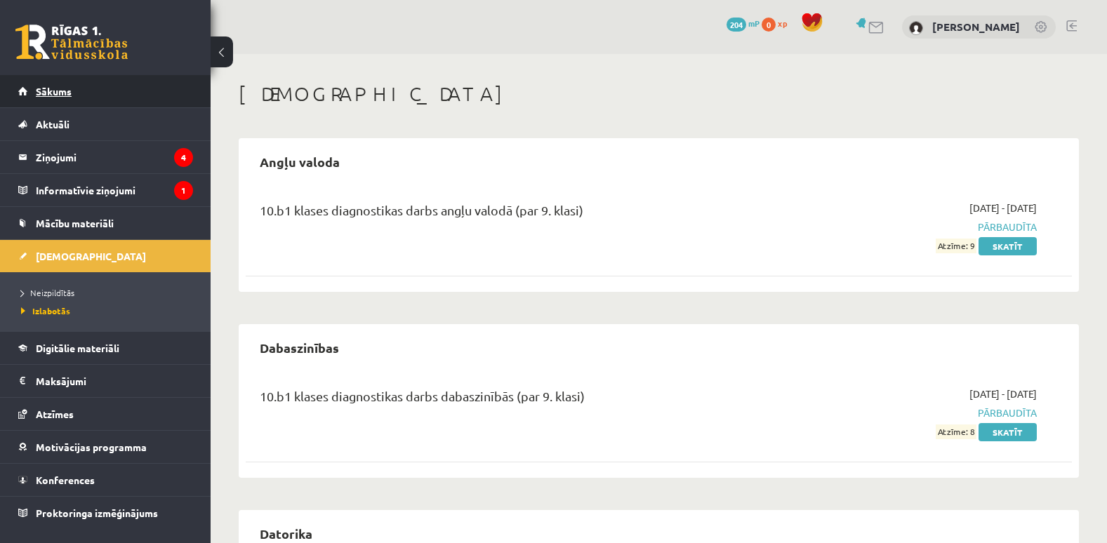
click at [145, 84] on link "Sākums" at bounding box center [105, 91] width 175 height 32
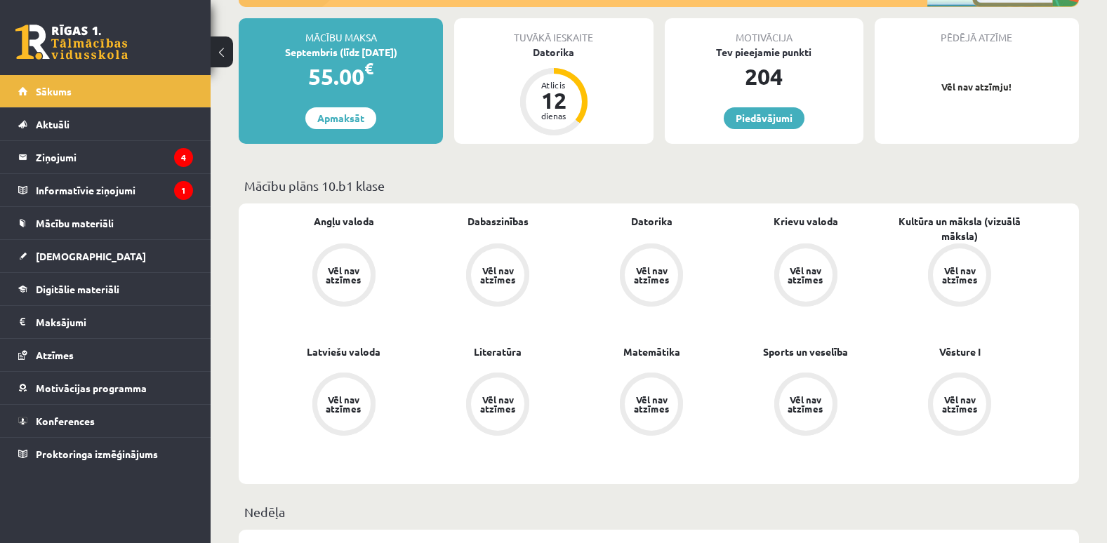
scroll to position [331, 0]
click at [580, 96] on div "Atlicis 12 dienas" at bounding box center [554, 101] width 56 height 56
